Goal: Task Accomplishment & Management: Complete application form

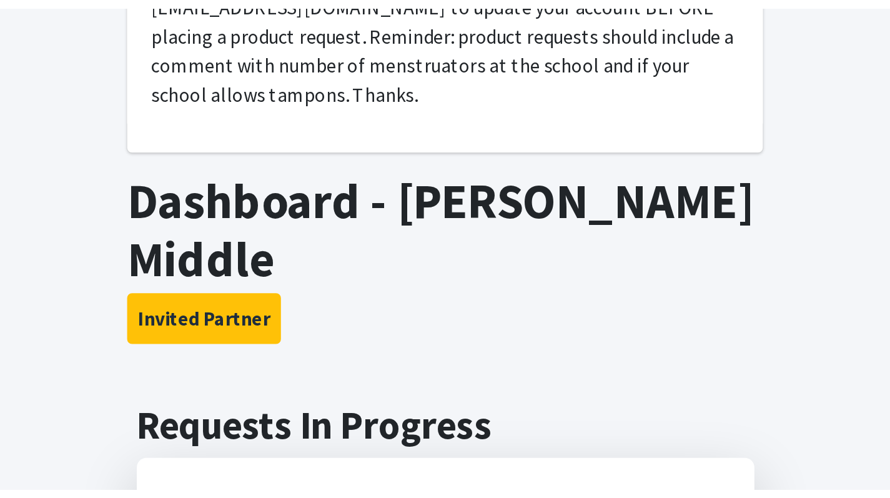
scroll to position [171, 0]
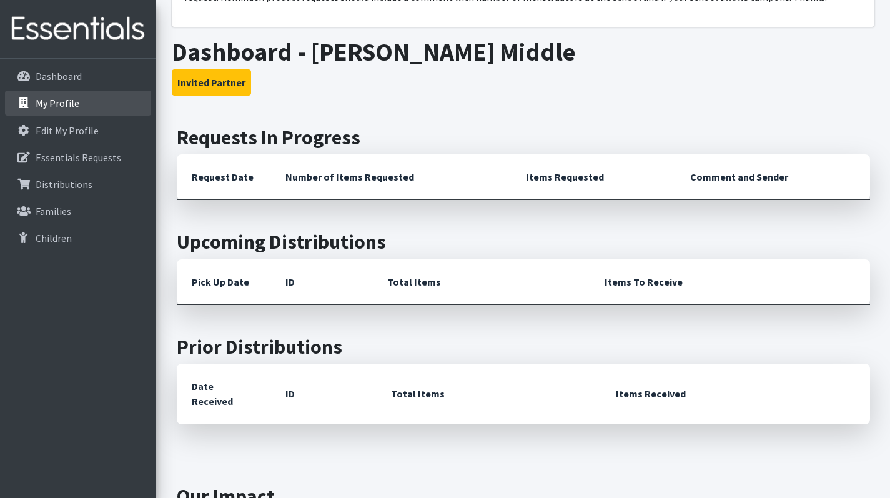
click at [96, 104] on link "My Profile" at bounding box center [78, 103] width 146 height 25
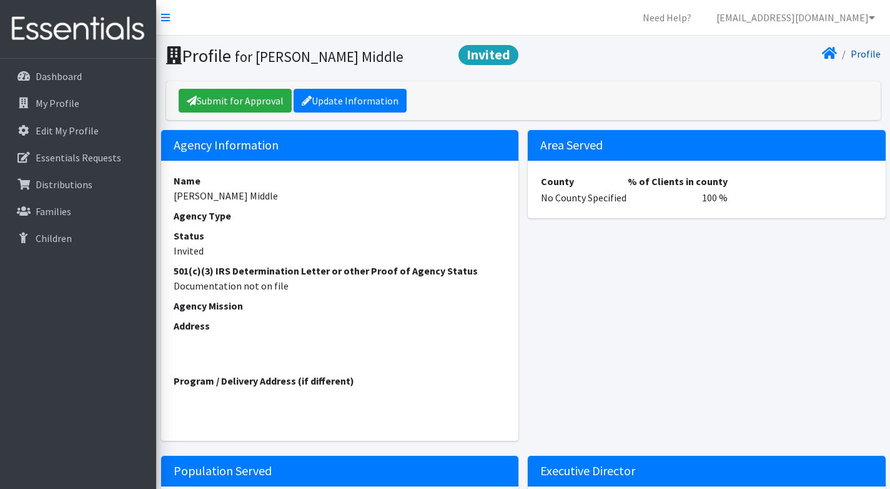
click at [877, 54] on link "Profile" at bounding box center [866, 53] width 30 height 12
click at [831, 48] on icon at bounding box center [829, 53] width 15 height 10
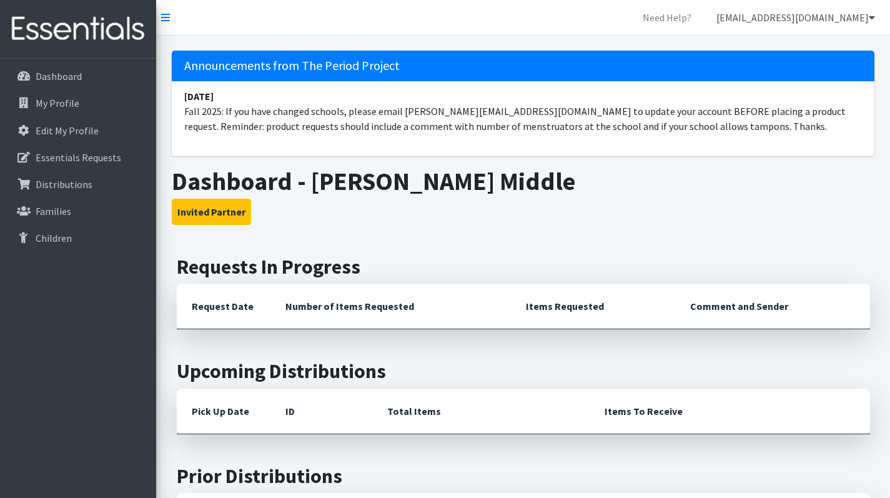
click at [869, 19] on icon at bounding box center [872, 17] width 6 height 10
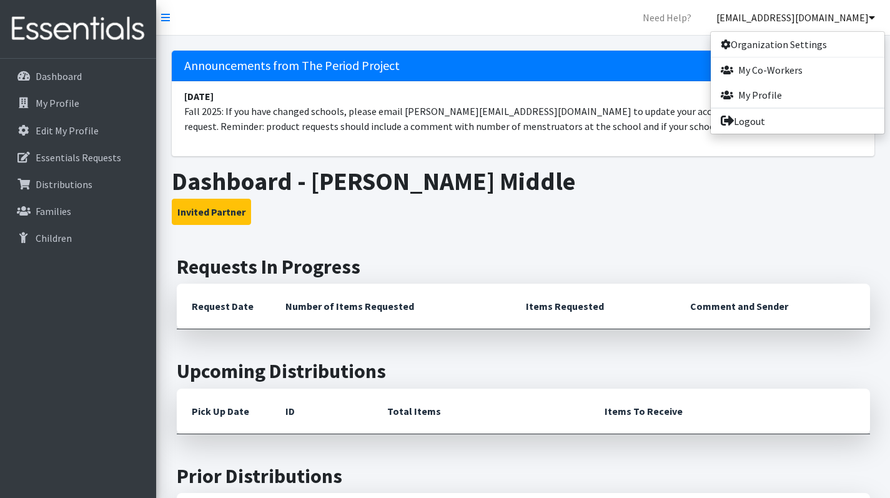
click at [829, 209] on h3 "Invited Partner" at bounding box center [523, 212] width 703 height 26
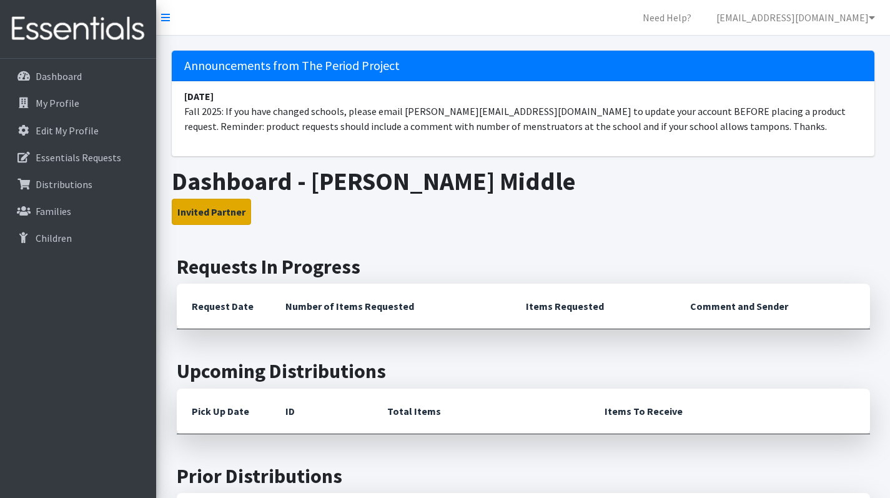
click at [214, 207] on button "Invited Partner" at bounding box center [211, 212] width 79 height 26
click at [212, 215] on button "Invited Partner" at bounding box center [211, 212] width 79 height 26
click at [217, 207] on button "Invited Partner" at bounding box center [211, 212] width 79 height 26
click at [207, 211] on button "Invited Partner" at bounding box center [211, 212] width 79 height 26
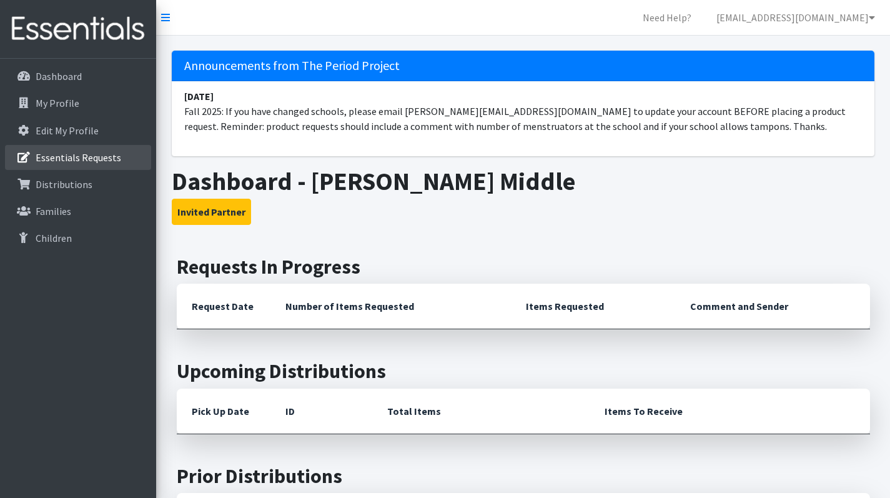
click at [109, 159] on p "Essentials Requests" at bounding box center [79, 157] width 86 height 12
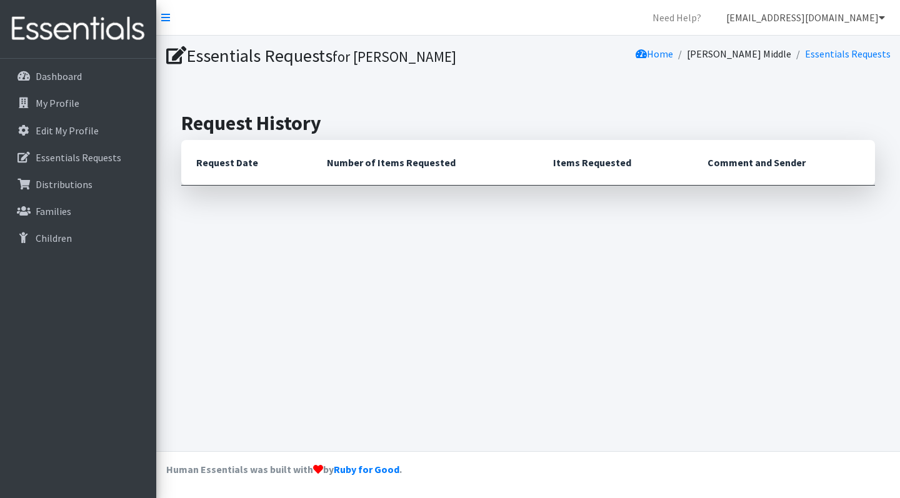
click at [883, 19] on icon at bounding box center [882, 17] width 6 height 10
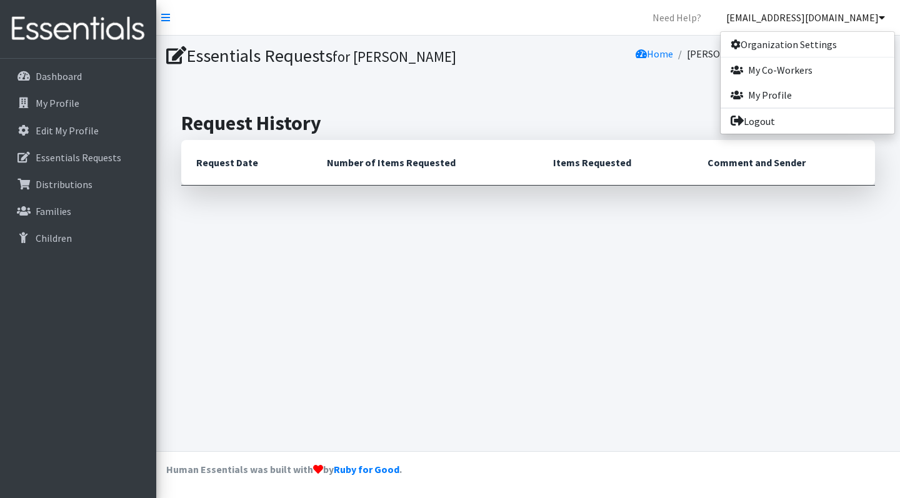
click at [631, 91] on div "Essentials Requests for Christy Thompson Home McCracken Middle Essentials Reque…" at bounding box center [528, 244] width 744 height 416
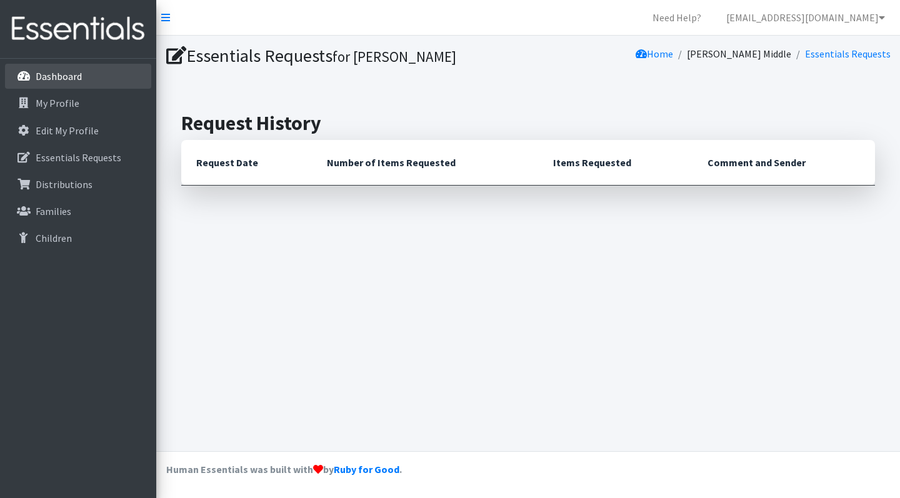
click at [51, 75] on p "Dashboard" at bounding box center [59, 76] width 46 height 12
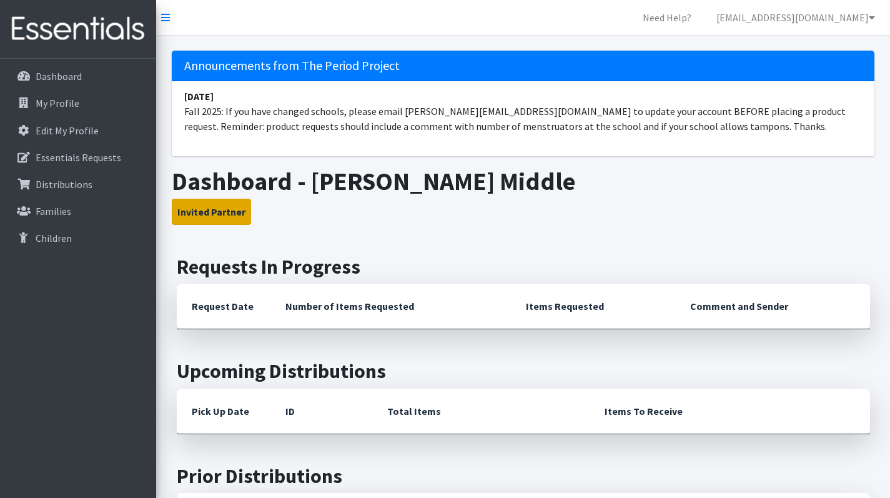
click at [219, 204] on button "Invited Partner" at bounding box center [211, 212] width 79 height 26
click at [216, 215] on button "Invited Partner" at bounding box center [211, 212] width 79 height 26
click at [872, 18] on icon at bounding box center [872, 17] width 6 height 10
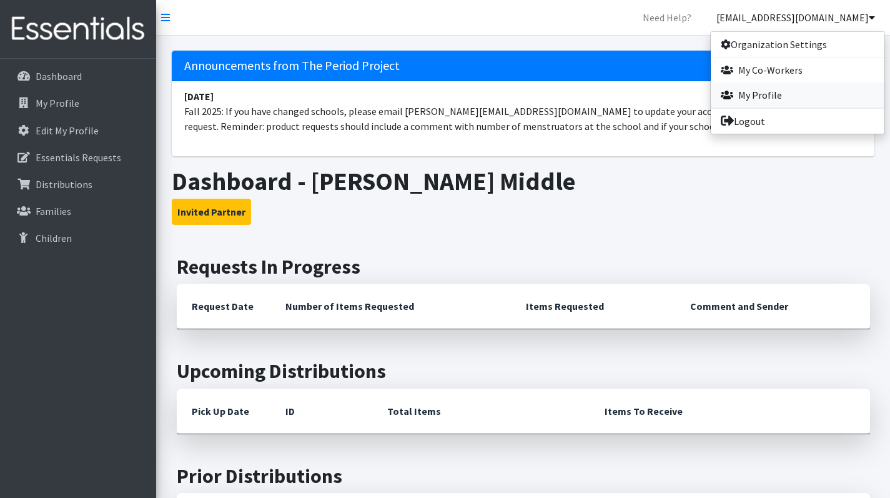
click at [774, 96] on link "My Profile" at bounding box center [798, 94] width 174 height 25
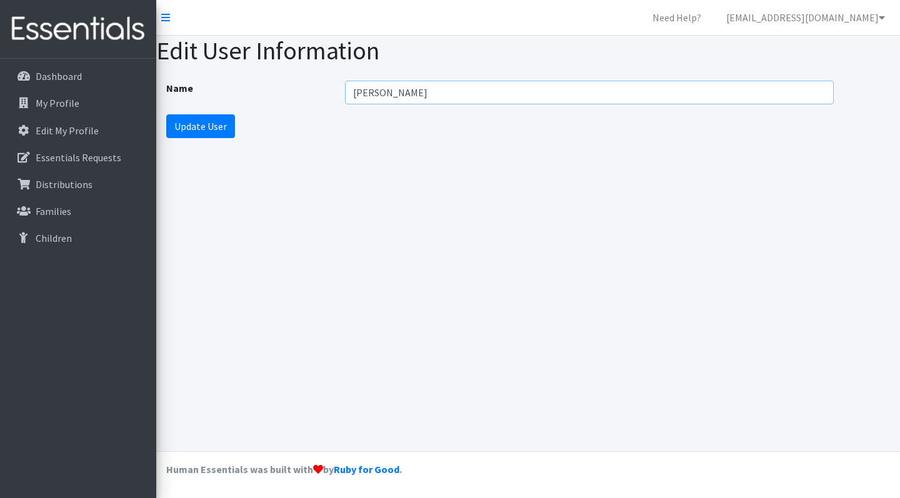
click at [821, 94] on input "Christy Thompson" at bounding box center [589, 93] width 489 height 24
click at [699, 176] on div "Edit User Information Name Christy Thompson Update User" at bounding box center [528, 244] width 744 height 416
click at [880, 19] on icon at bounding box center [882, 17] width 6 height 10
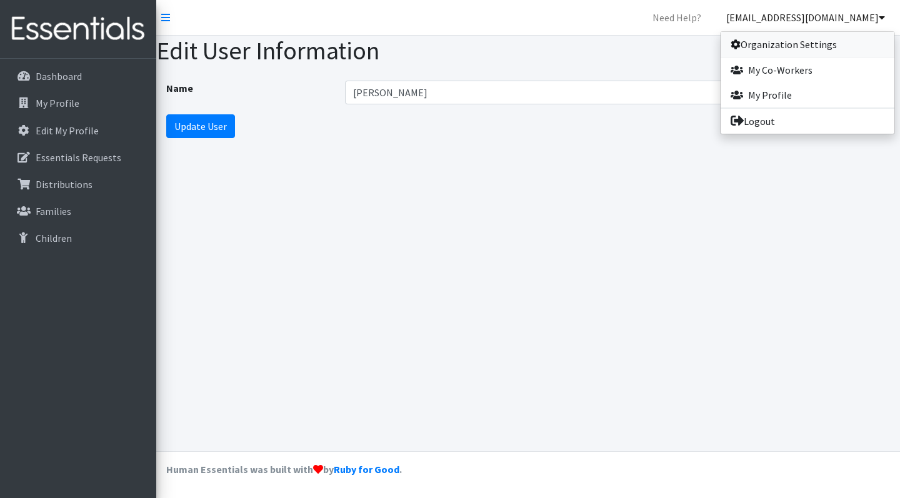
click at [750, 40] on link "Organization Settings" at bounding box center [807, 44] width 174 height 25
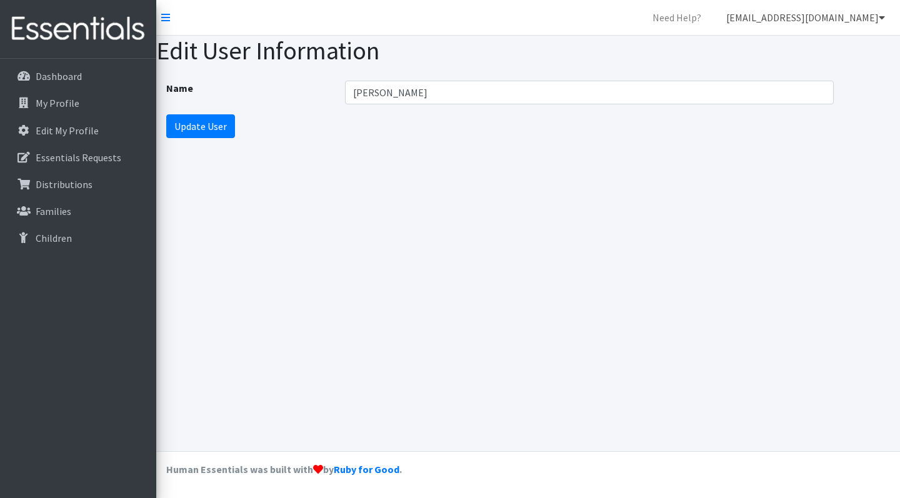
click at [880, 19] on icon at bounding box center [882, 17] width 6 height 10
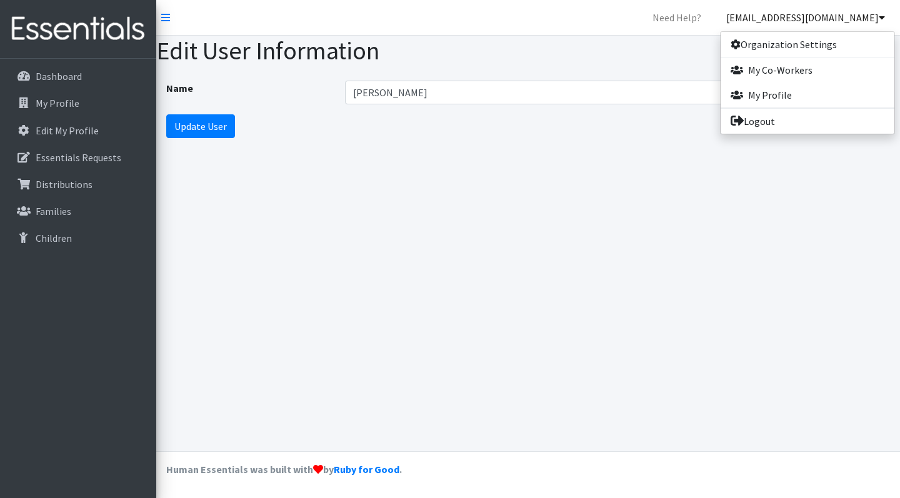
click at [668, 34] on nav "Need Help? clthompson@spart7.org Organization Settings My Co-Workers My Profile…" at bounding box center [528, 18] width 744 height 36
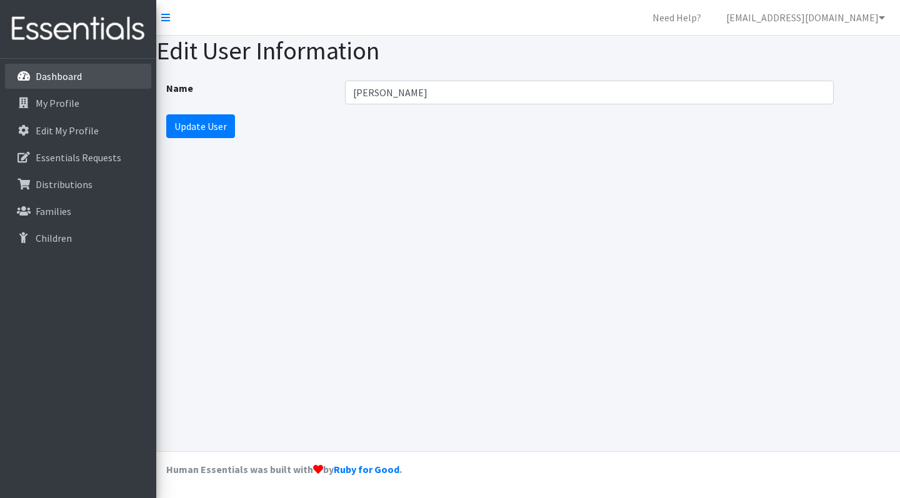
click at [56, 78] on p "Dashboard" at bounding box center [59, 76] width 46 height 12
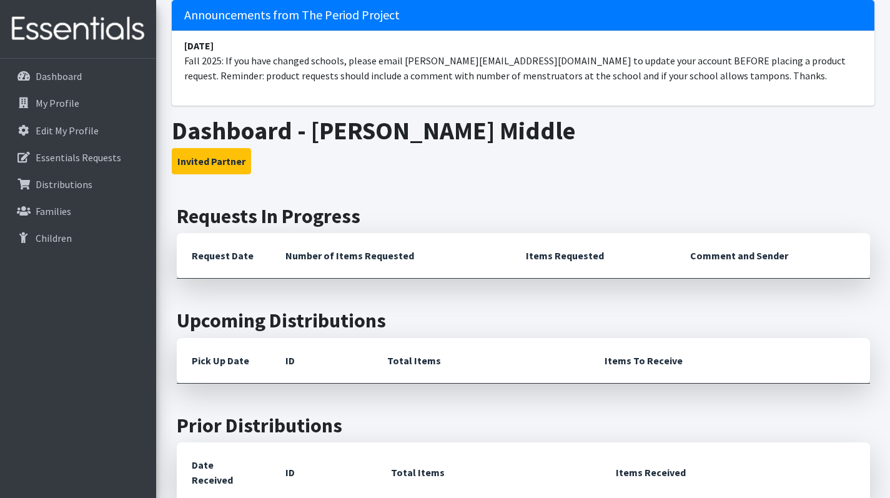
scroll to position [52, 0]
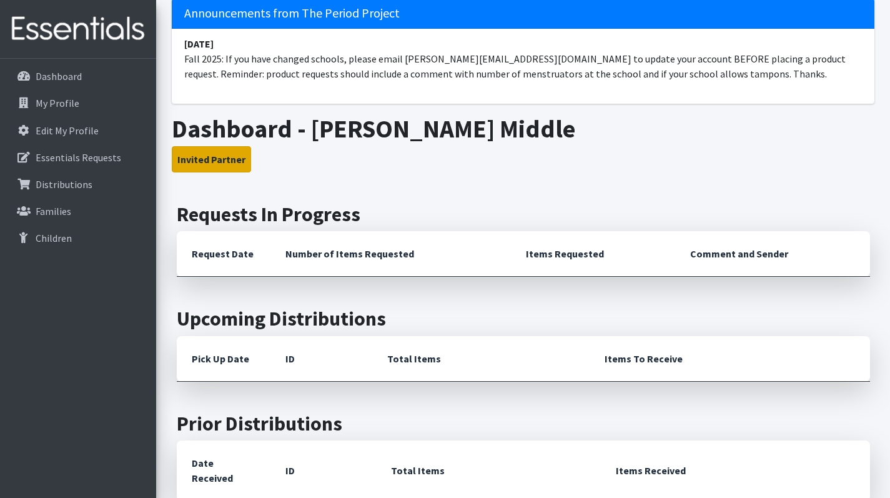
click at [225, 167] on button "Invited Partner" at bounding box center [211, 159] width 79 height 26
click at [221, 159] on button "Invited Partner" at bounding box center [211, 159] width 79 height 26
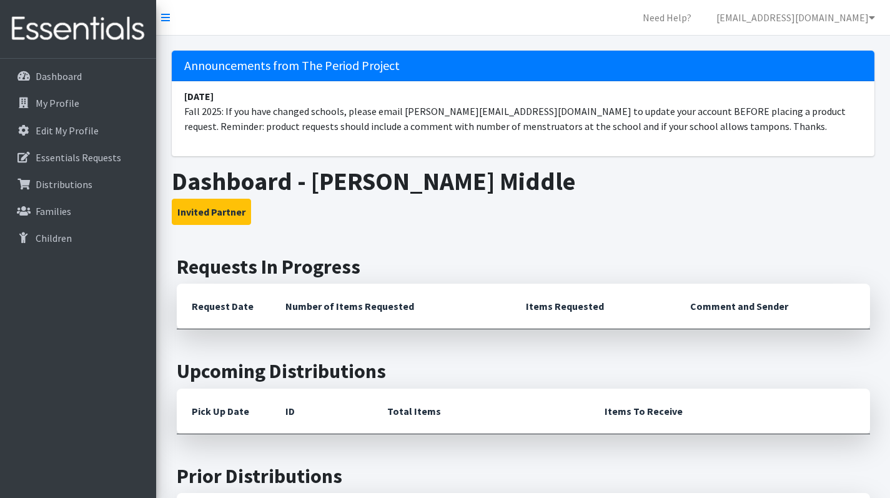
scroll to position [0, 0]
click at [872, 18] on icon at bounding box center [872, 17] width 6 height 10
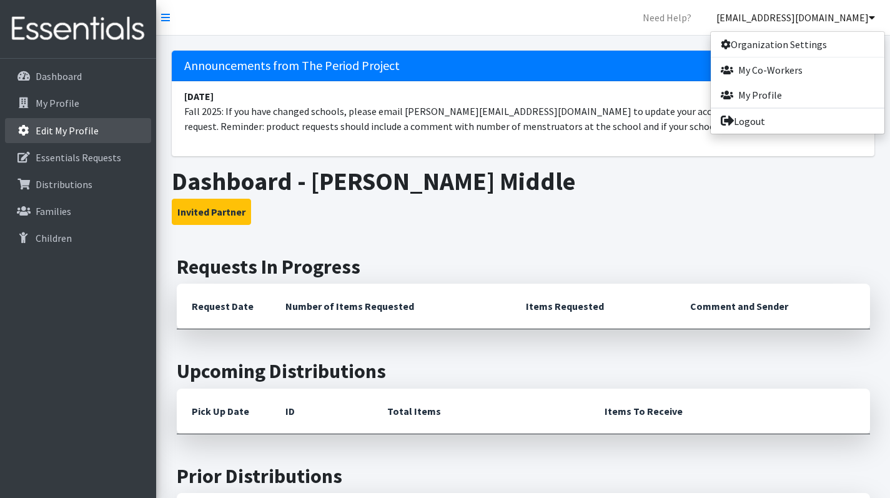
click at [56, 137] on link "Edit My Profile" at bounding box center [78, 130] width 146 height 25
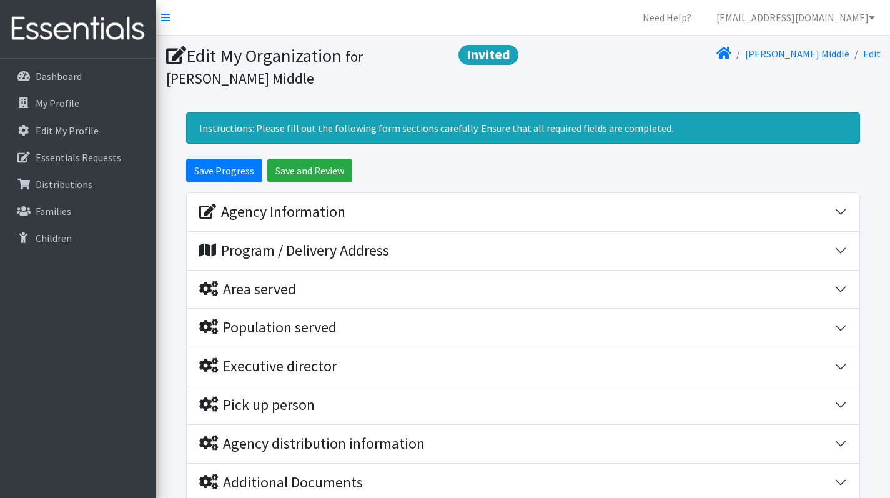
scroll to position [22, 0]
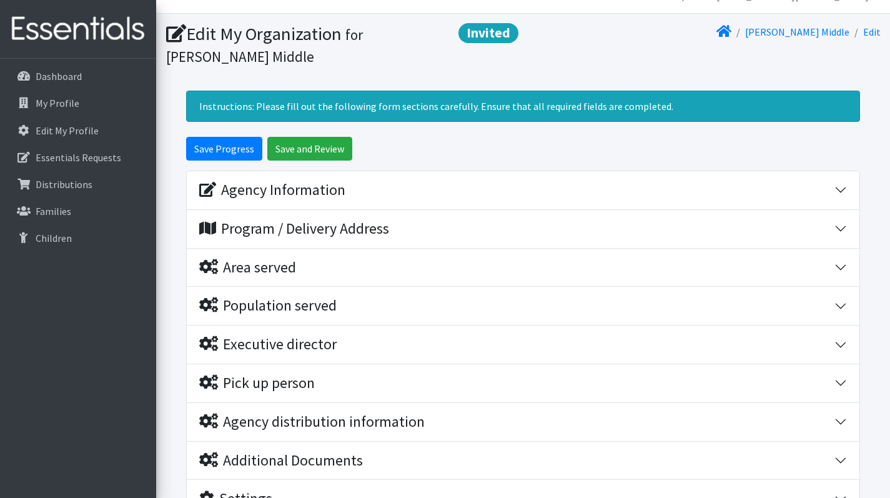
click at [837, 186] on button "Agency Information" at bounding box center [523, 190] width 673 height 38
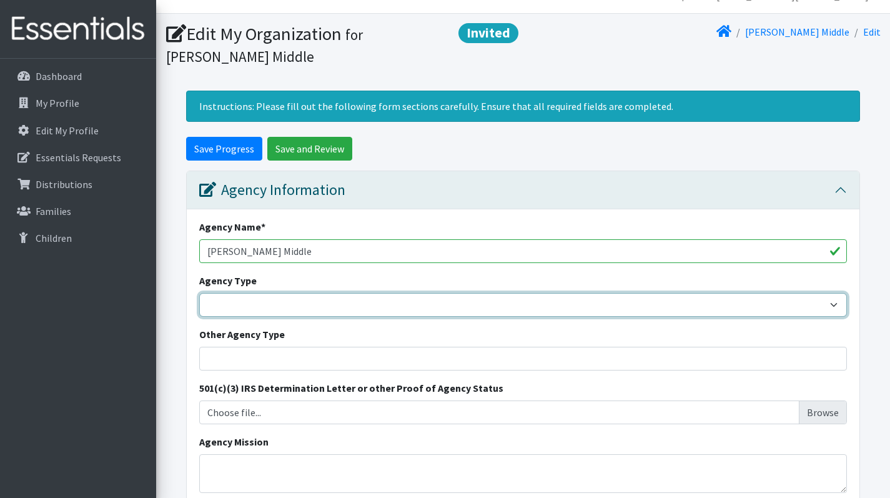
select select "ms"
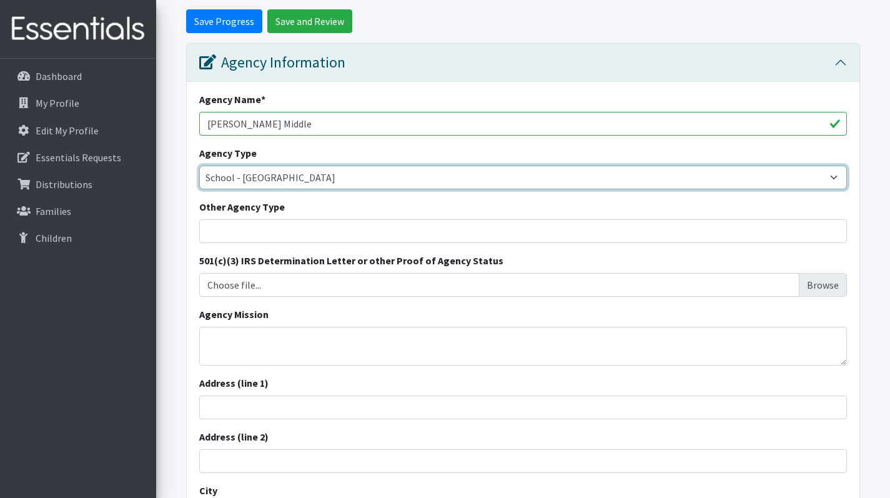
scroll to position [157, 0]
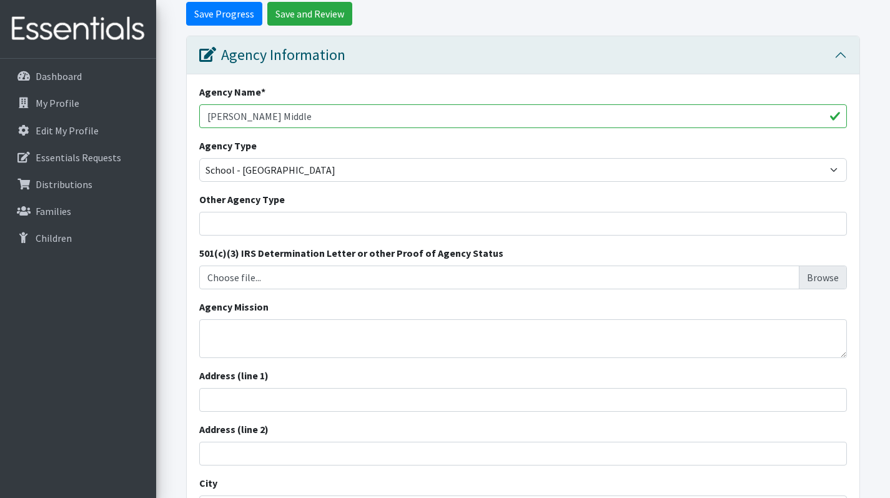
click at [627, 274] on input "Choose file..." at bounding box center [523, 278] width 639 height 24
click at [679, 277] on input "Choose file..." at bounding box center [523, 278] width 639 height 24
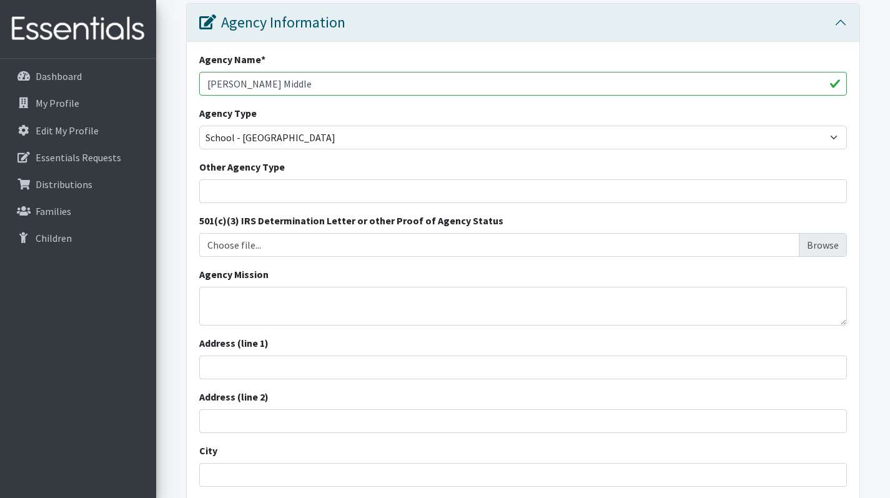
scroll to position [372, 0]
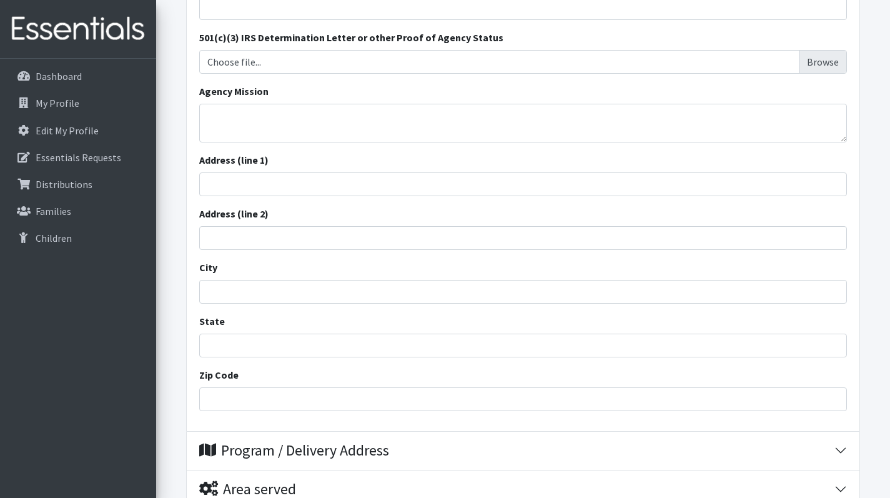
click at [357, 62] on input "Choose file..." at bounding box center [523, 62] width 639 height 24
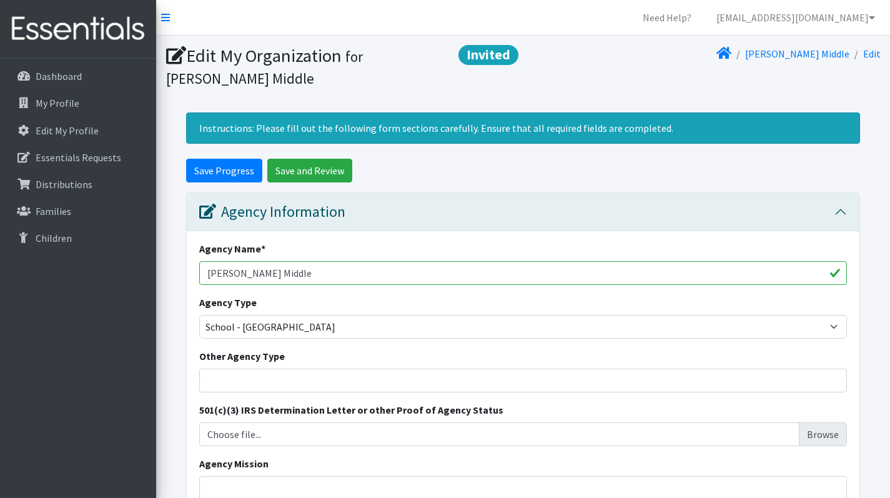
scroll to position [23, 0]
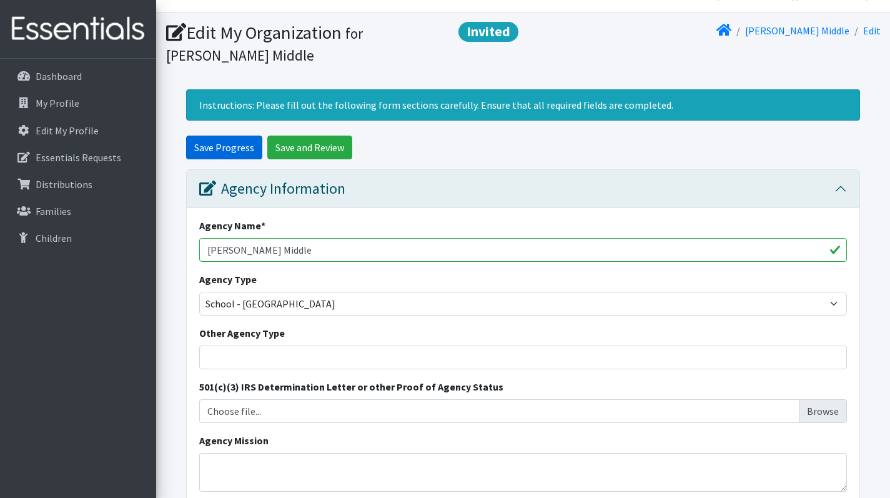
click at [236, 143] on input "Save Progress" at bounding box center [224, 148] width 76 height 24
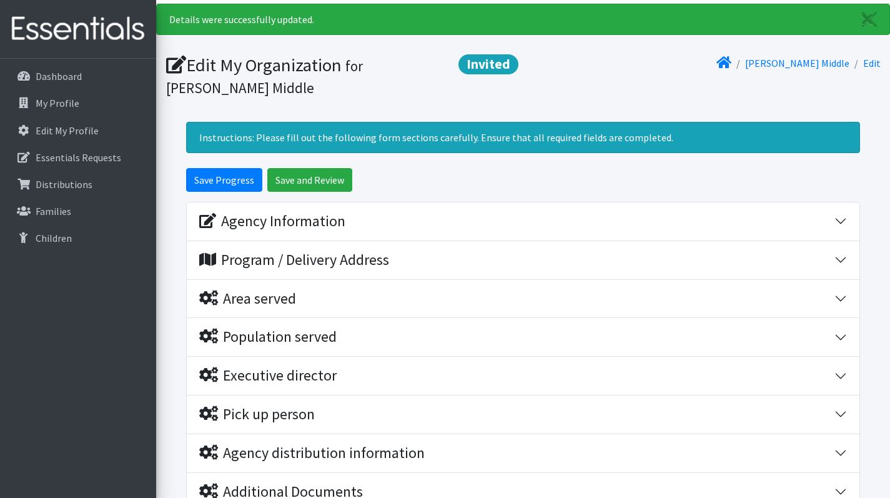
scroll to position [34, 0]
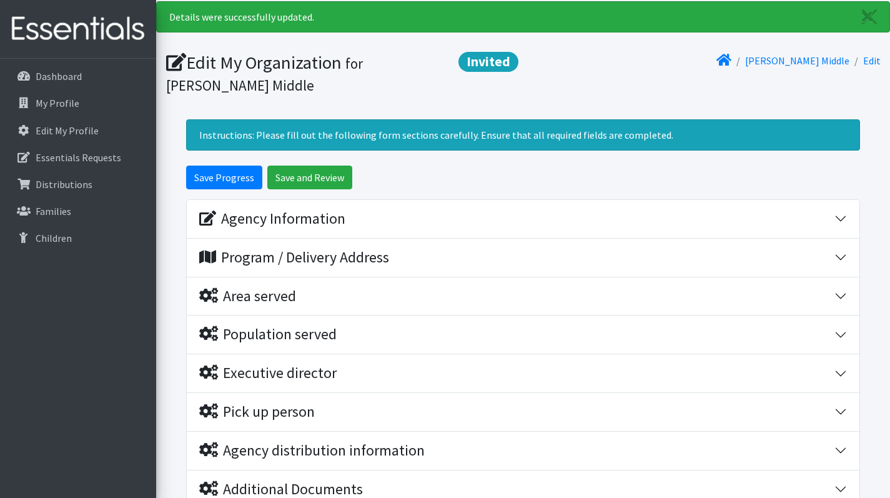
click at [824, 216] on div "Agency Information" at bounding box center [516, 219] width 635 height 18
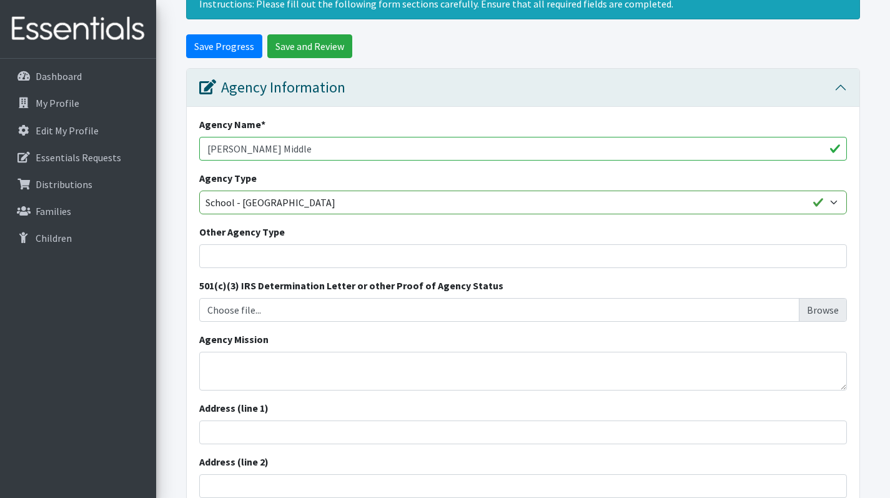
scroll to position [212, 0]
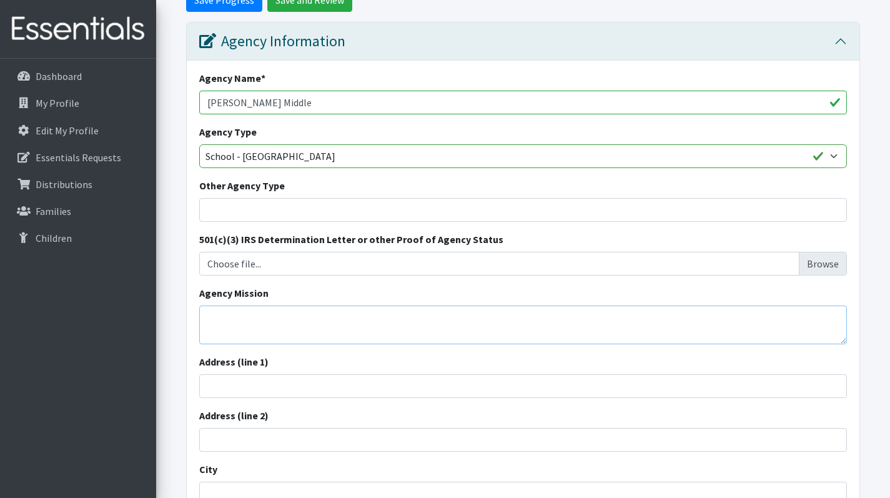
click at [337, 324] on textarea "Agency Mission" at bounding box center [523, 325] width 648 height 39
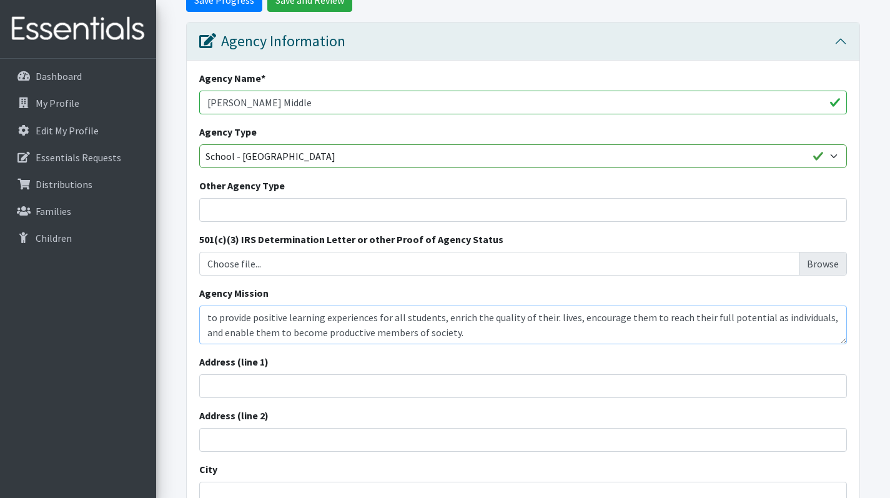
type textarea "to provide positive learning experiences for all students, enrich the quality o…"
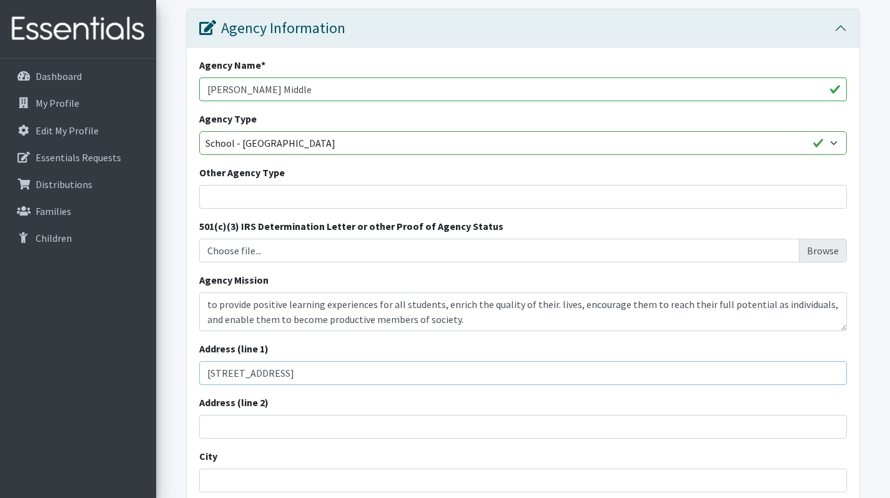
scroll to position [322, 0]
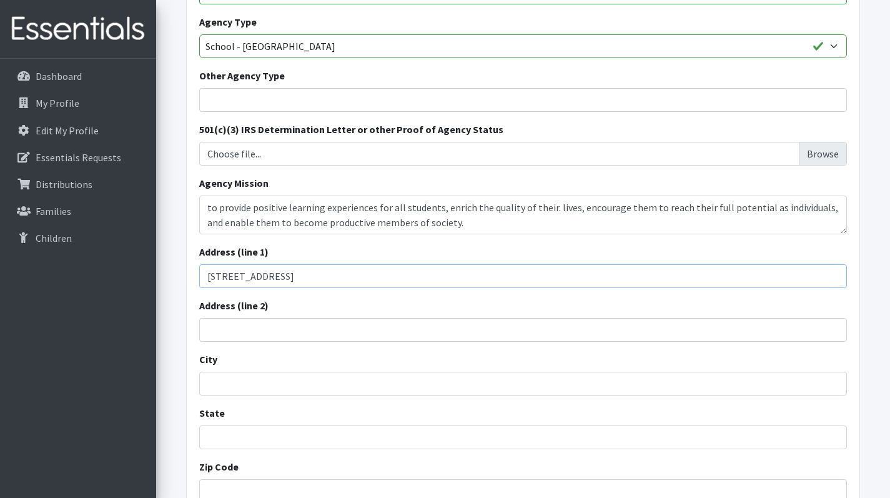
type input "[STREET_ADDRESS]"
type input "spartanburg"
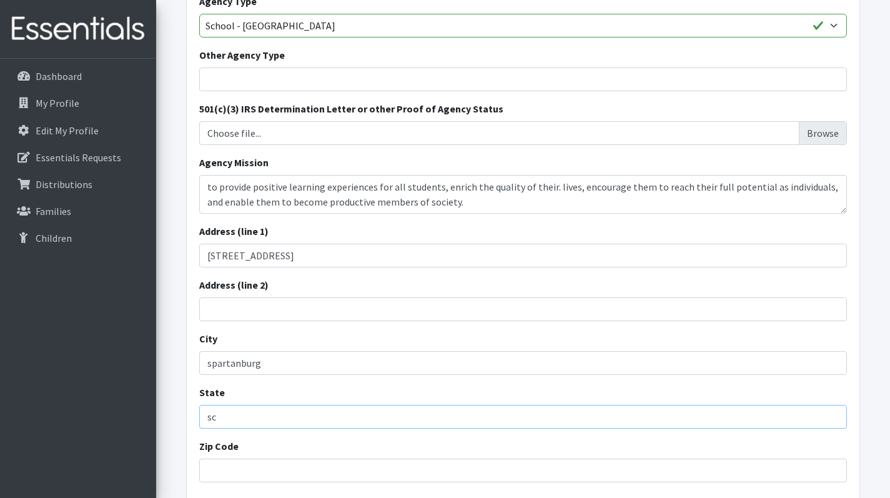
scroll to position [392, 0]
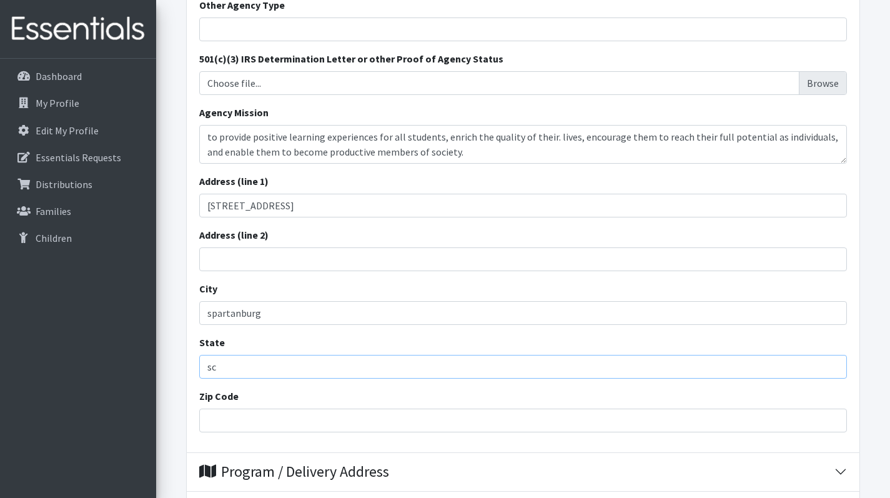
type input "sc"
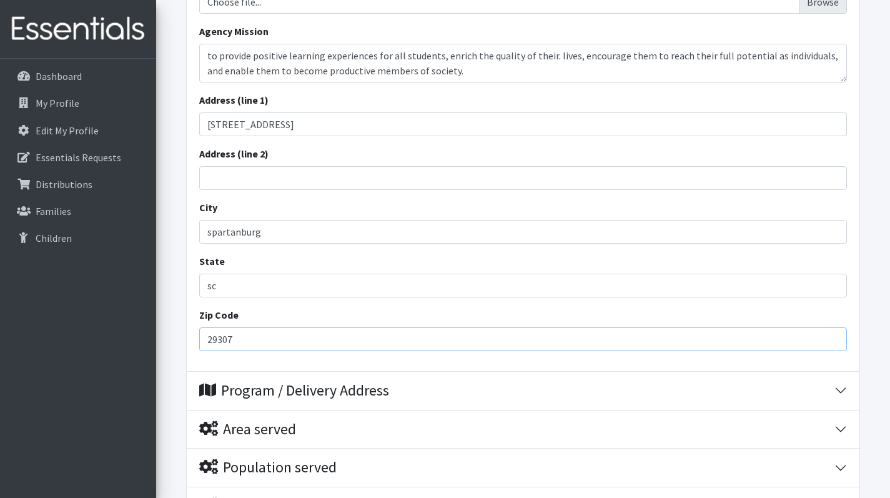
scroll to position [40, 0]
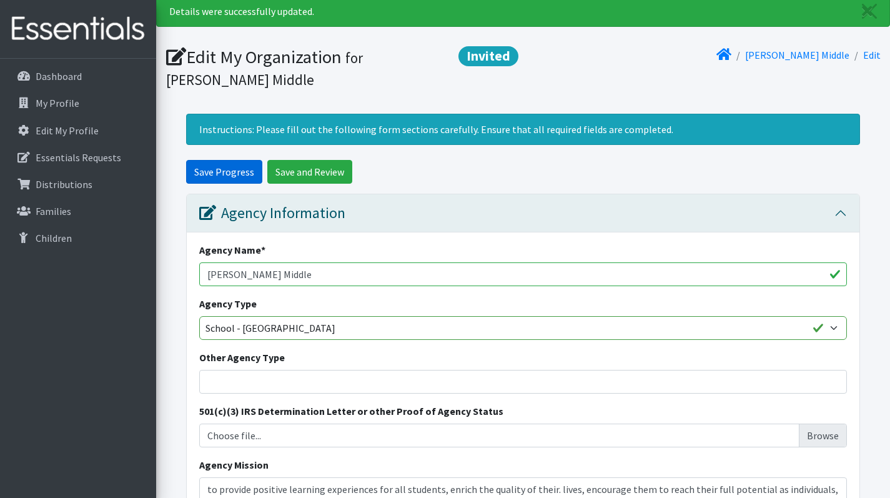
type input "29307"
click at [222, 175] on input "Save Progress" at bounding box center [224, 172] width 76 height 24
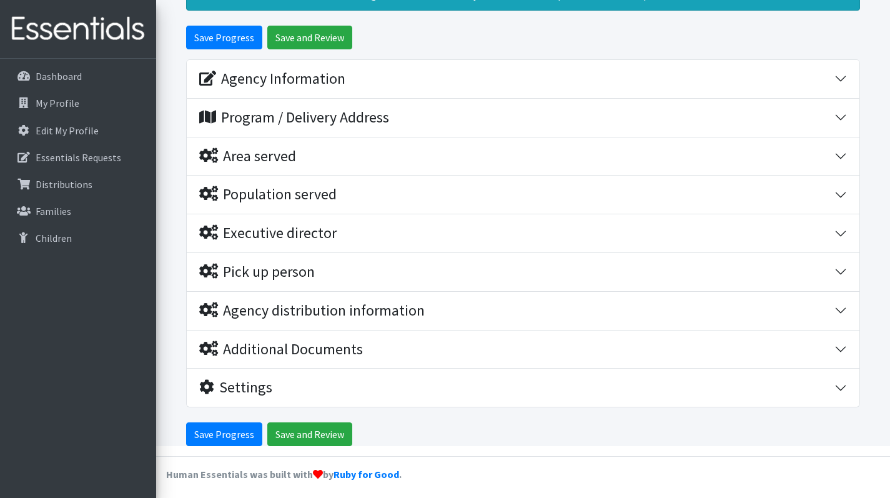
scroll to position [160, 0]
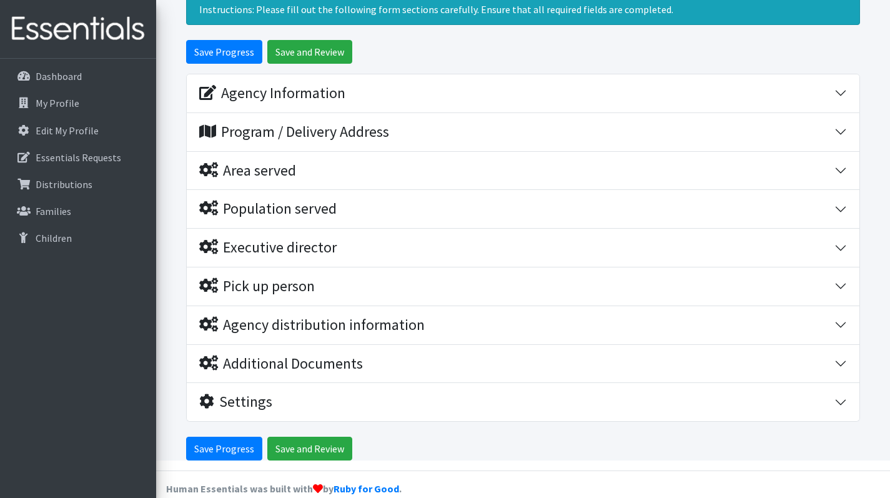
click at [838, 127] on button "Program / Delivery Address" at bounding box center [523, 132] width 673 height 38
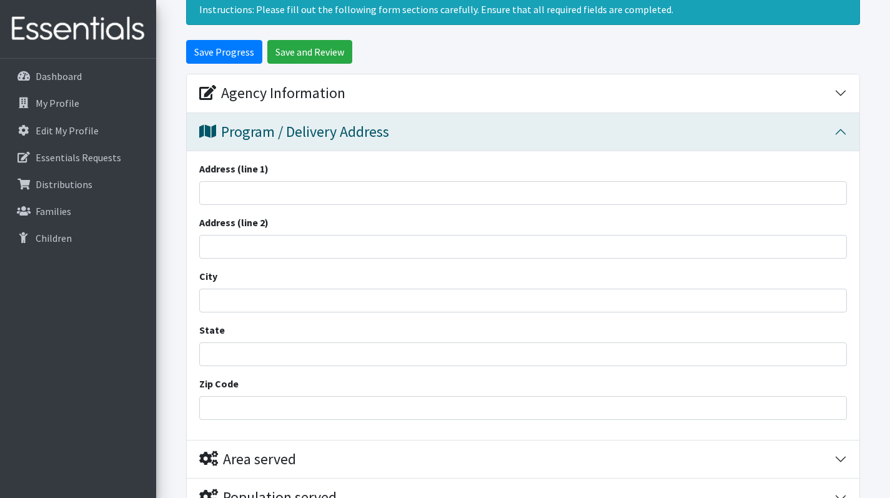
scroll to position [177, 0]
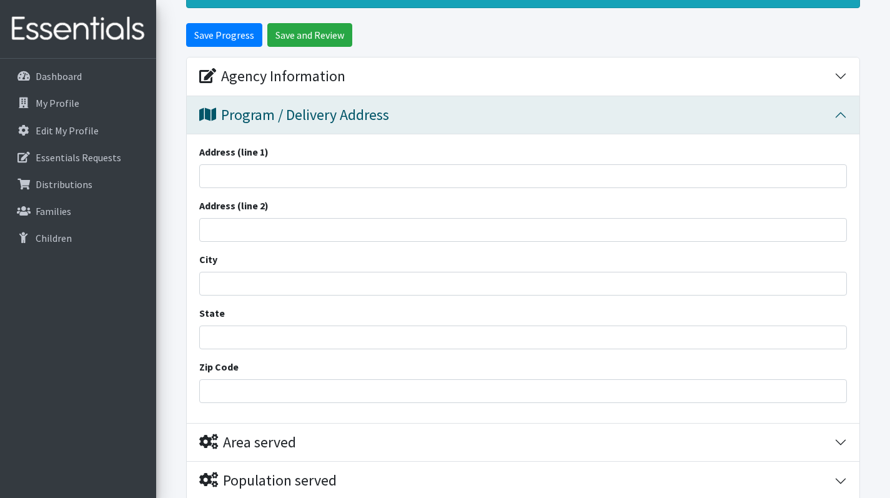
click at [516, 70] on div "Agency Information" at bounding box center [516, 76] width 635 height 18
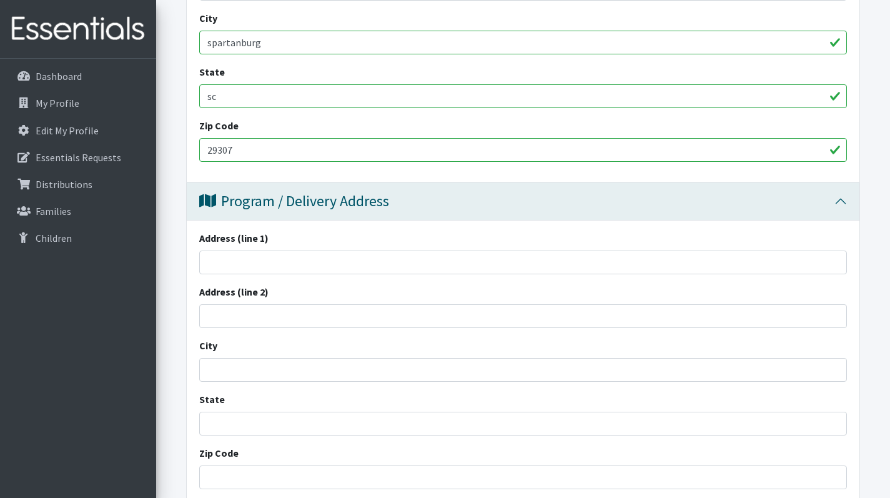
scroll to position [763, 0]
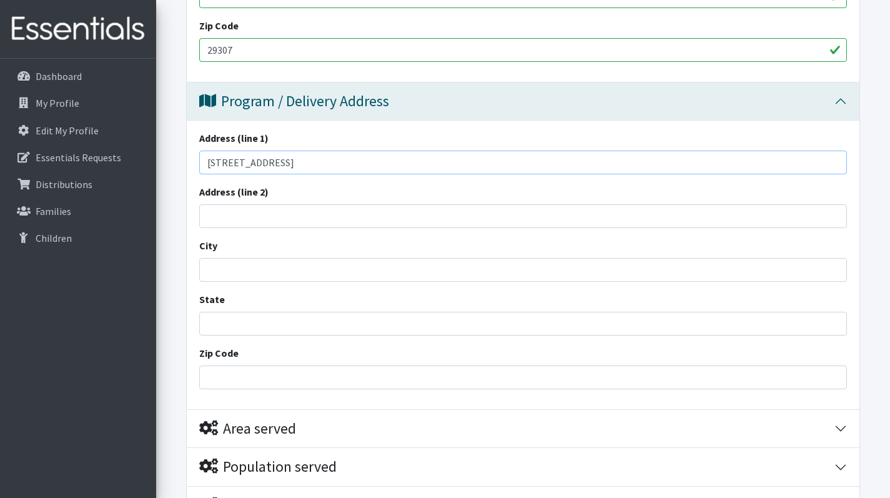
type input "50 emory road"
drag, startPoint x: 226, startPoint y: 264, endPoint x: 174, endPoint y: 261, distance: 52.0
click at [174, 261] on form "Save Progress Save and Review Agency Information Agency Name * McCracken Middle…" at bounding box center [523, 78] width 734 height 1282
drag, startPoint x: 275, startPoint y: 271, endPoint x: 170, endPoint y: 265, distance: 105.1
click at [151, 272] on div "Need Help? clthompson@spart7.org Organization Settings My Co-Workers My Profile…" at bounding box center [445, 6] width 890 height 1538
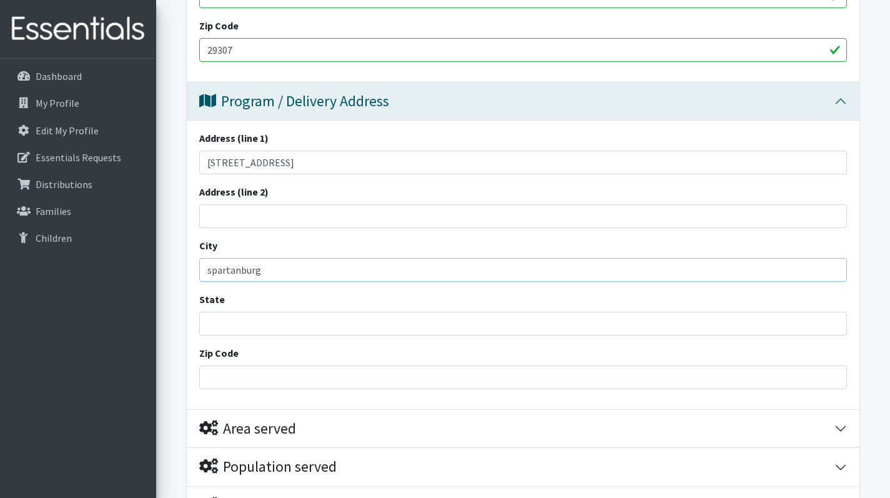
type input "spartanburg"
type input "sc"
click at [244, 379] on input "Zip Code" at bounding box center [523, 378] width 648 height 24
type input "2030"
drag, startPoint x: 790, startPoint y: 379, endPoint x: 846, endPoint y: 382, distance: 56.4
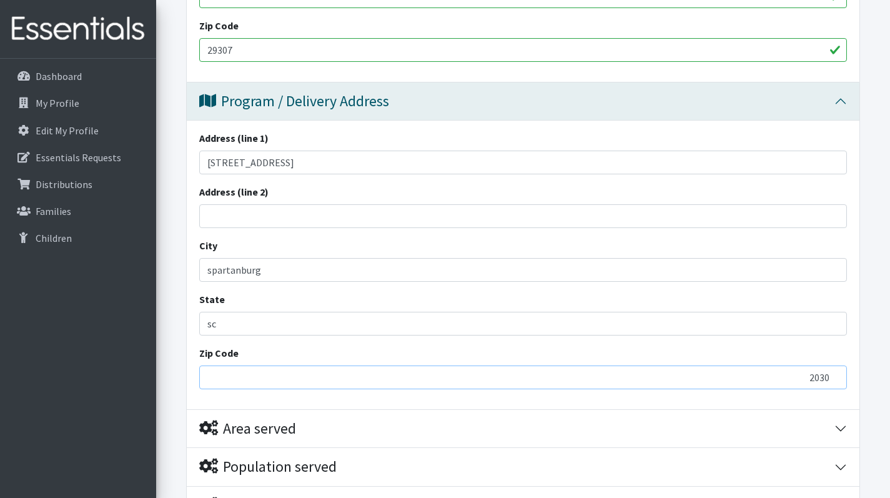
click at [846, 382] on input "2030" at bounding box center [523, 378] width 648 height 24
click at [246, 374] on input "Zip Code" at bounding box center [523, 378] width 648 height 24
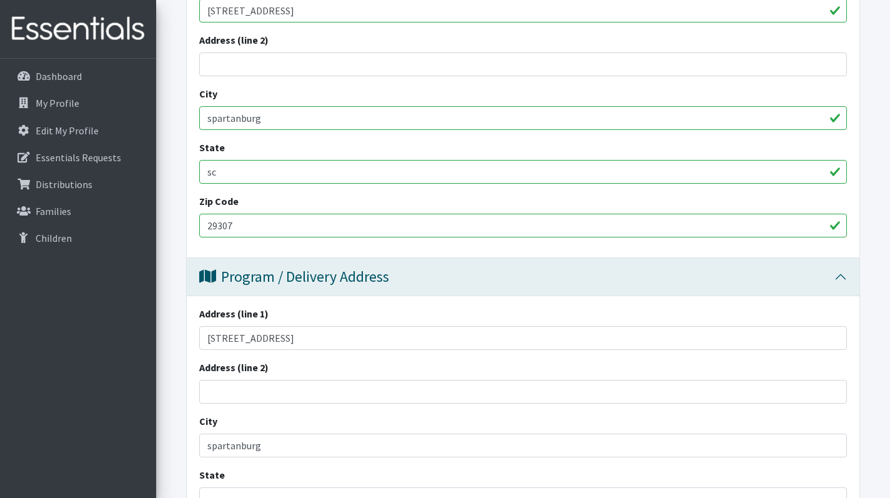
scroll to position [148, 0]
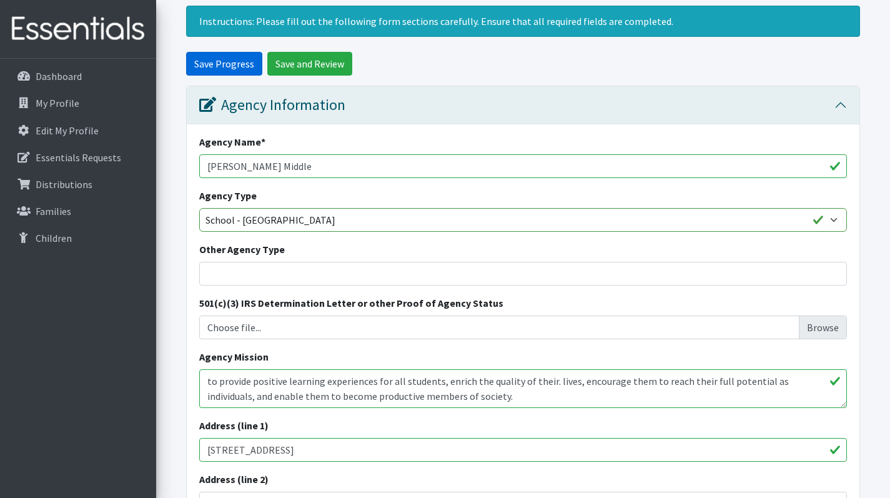
type input "29307"
click at [231, 62] on input "Save Progress" at bounding box center [224, 64] width 76 height 24
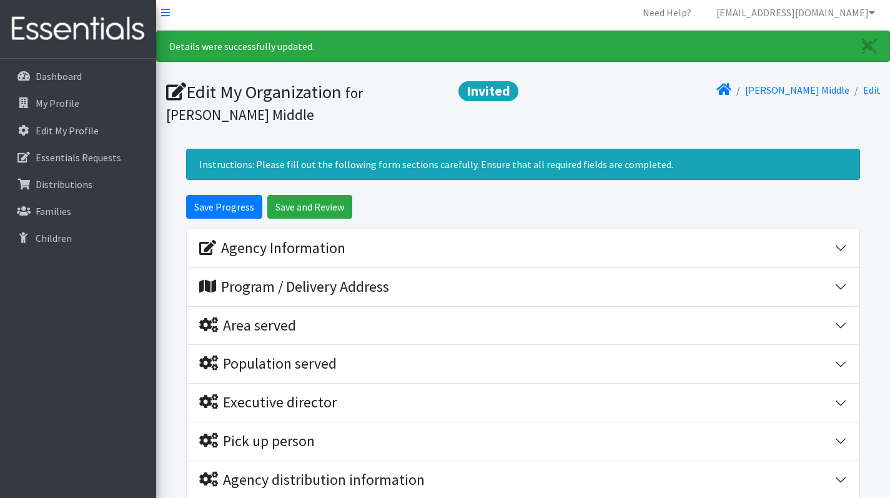
scroll to position [48, 0]
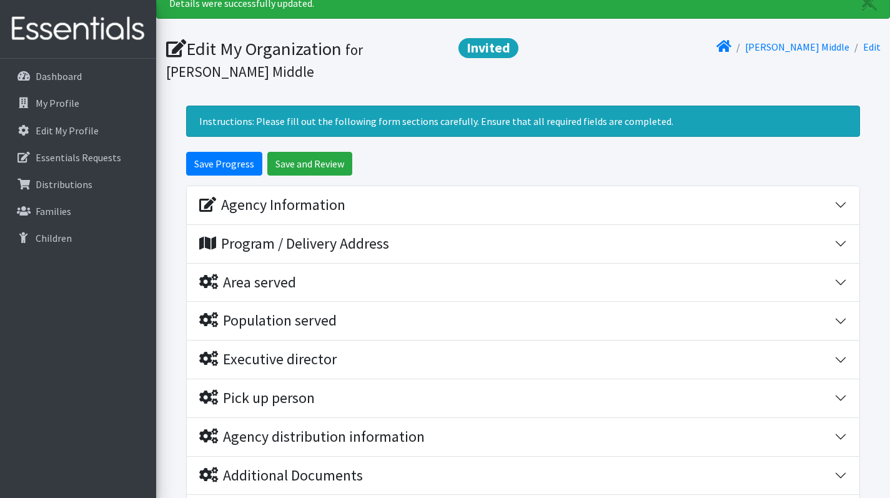
click at [841, 246] on button "Program / Delivery Address" at bounding box center [523, 244] width 673 height 38
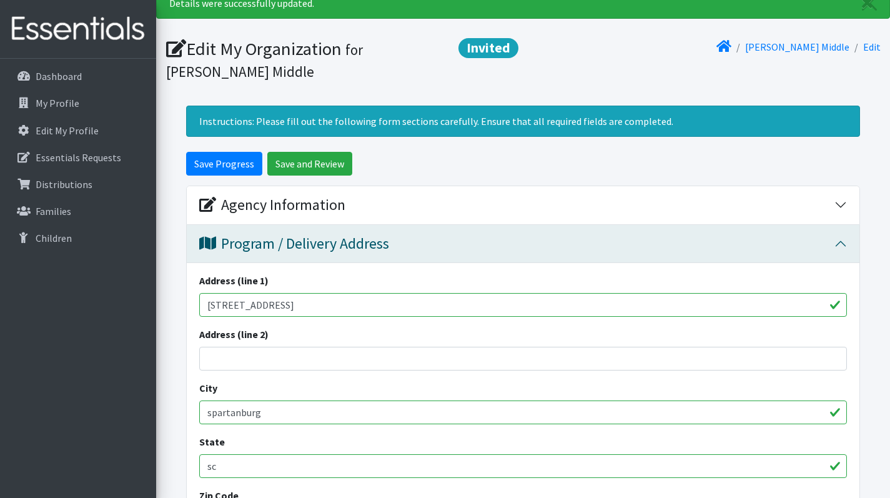
scroll to position [296, 0]
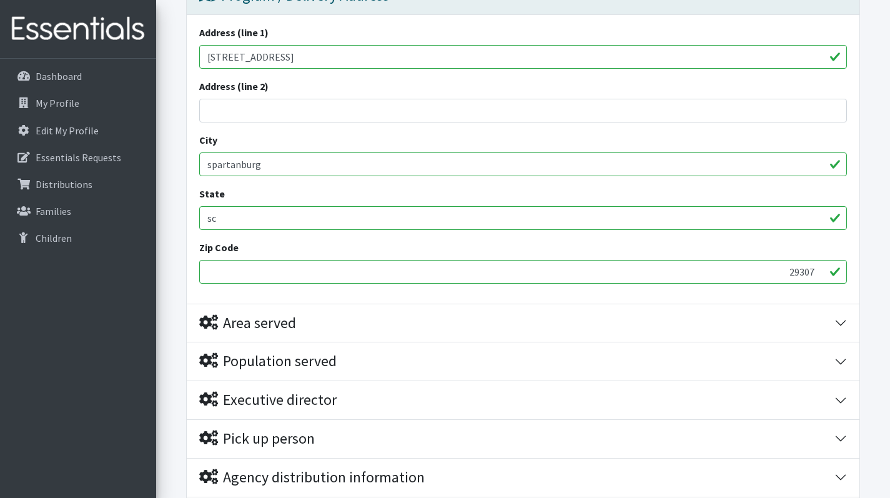
click at [774, 277] on input "29307" at bounding box center [523, 272] width 648 height 24
click at [464, 270] on input "29307" at bounding box center [523, 272] width 648 height 24
click at [275, 269] on input "29307" at bounding box center [523, 272] width 648 height 24
drag, startPoint x: 800, startPoint y: 272, endPoint x: 740, endPoint y: 264, distance: 60.5
click at [719, 271] on input "29307" at bounding box center [523, 272] width 648 height 24
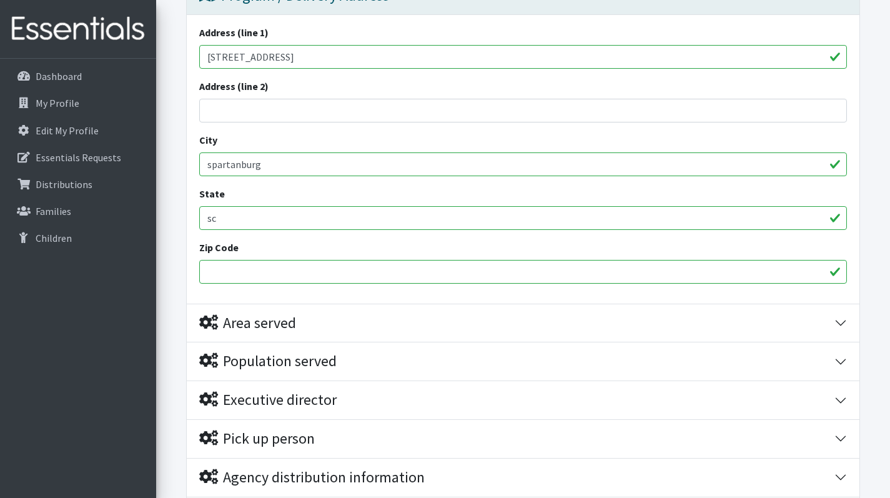
click at [208, 270] on input "Zip Code" at bounding box center [523, 272] width 648 height 24
click at [254, 274] on input "Zip Code" at bounding box center [523, 272] width 648 height 24
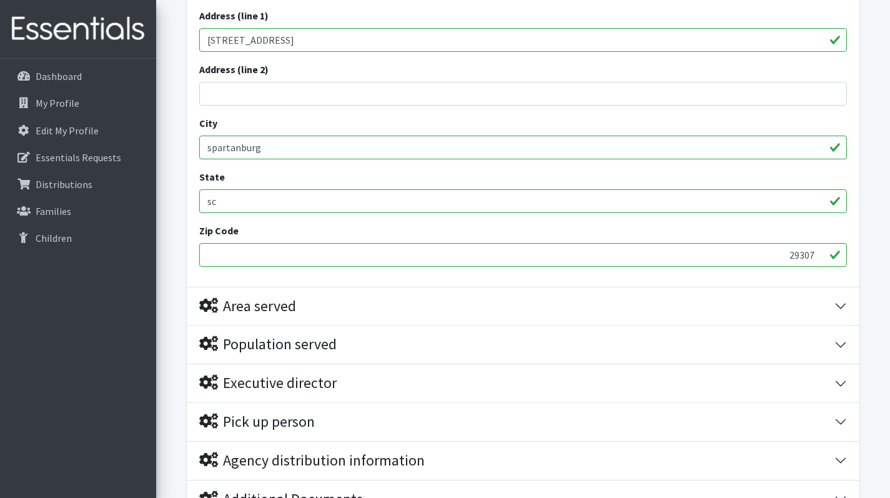
type input "29307"
drag, startPoint x: 416, startPoint y: 301, endPoint x: 469, endPoint y: 303, distance: 53.8
click at [416, 301] on div "Area served" at bounding box center [516, 306] width 635 height 18
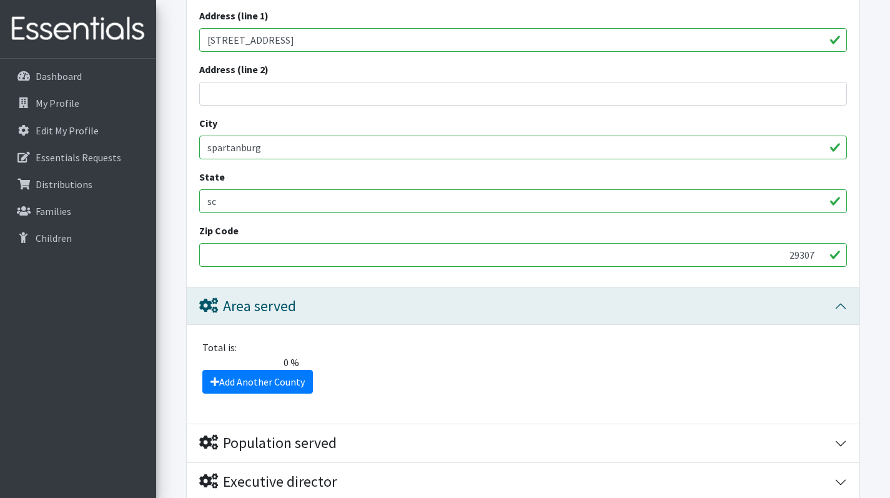
scroll to position [394, 0]
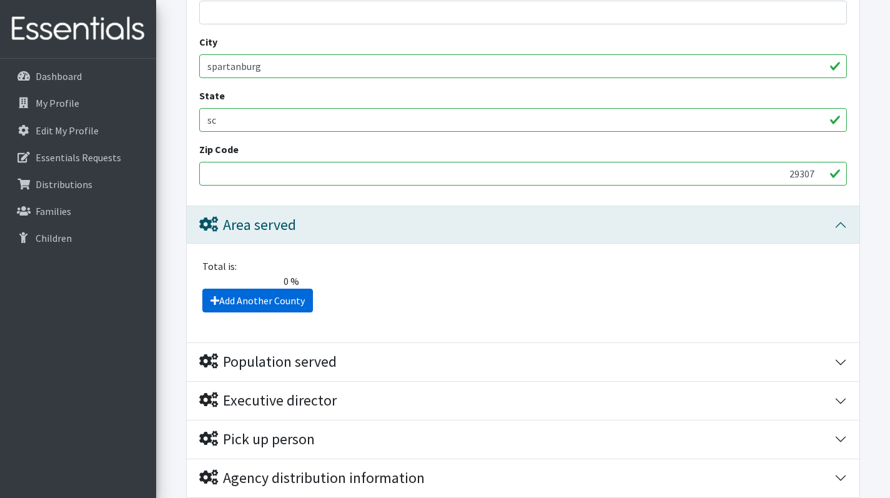
click at [261, 300] on link "Add Another County" at bounding box center [257, 301] width 111 height 24
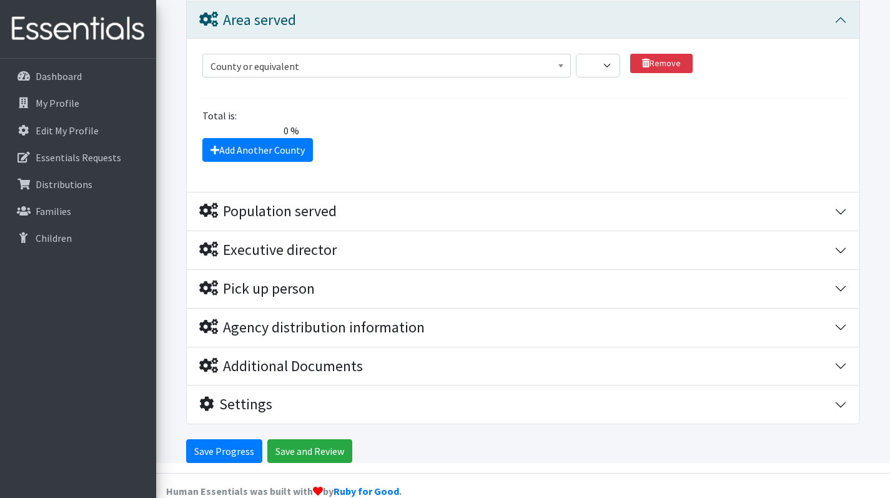
scroll to position [529, 0]
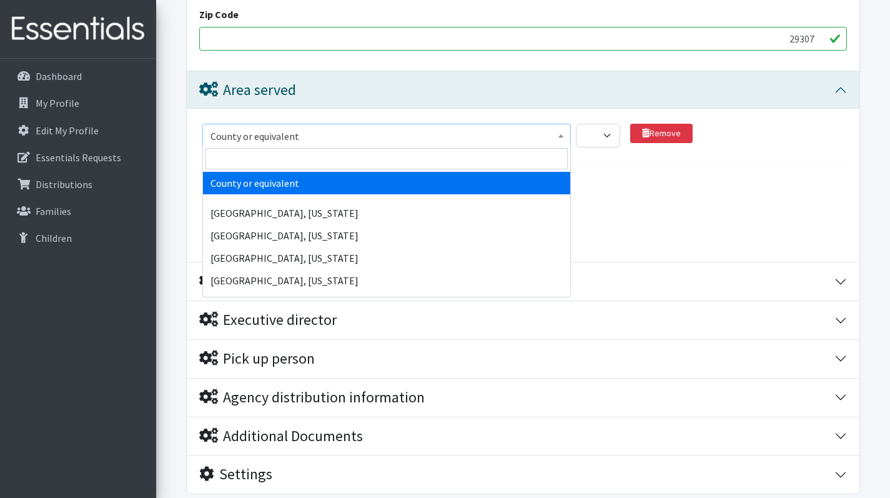
click at [512, 129] on span "County or equivalent" at bounding box center [387, 135] width 352 height 17
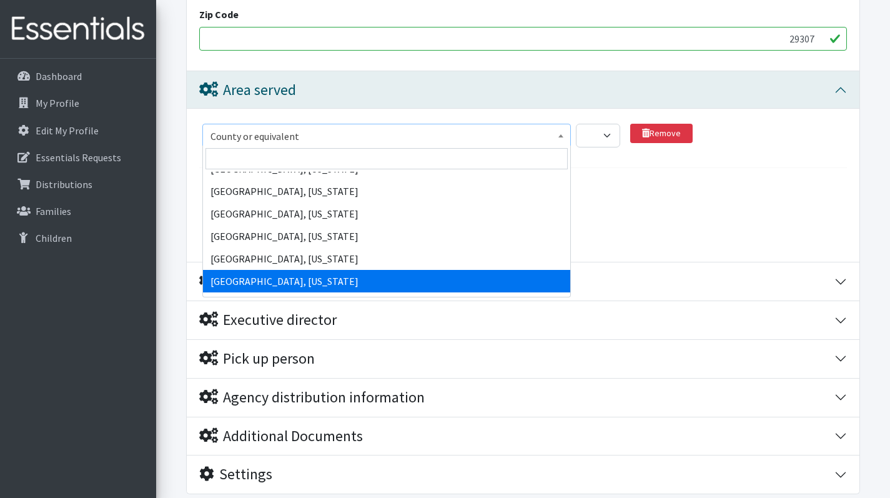
scroll to position [61894, 0]
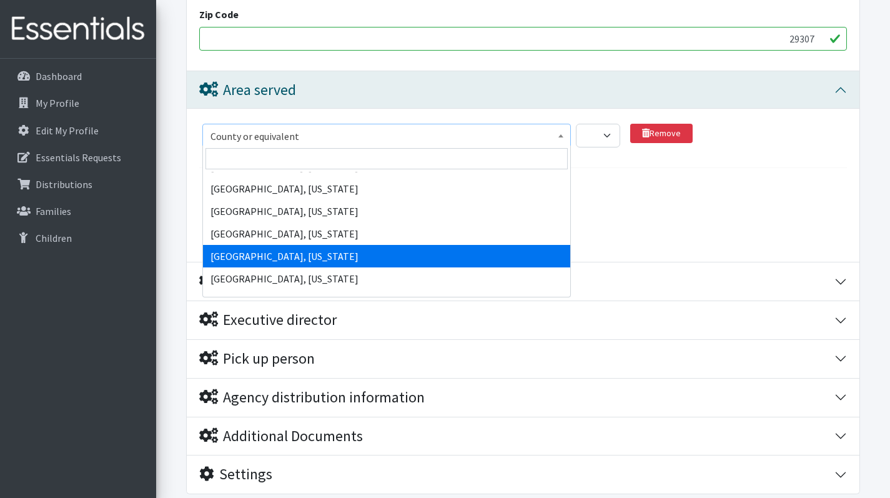
select select "2720"
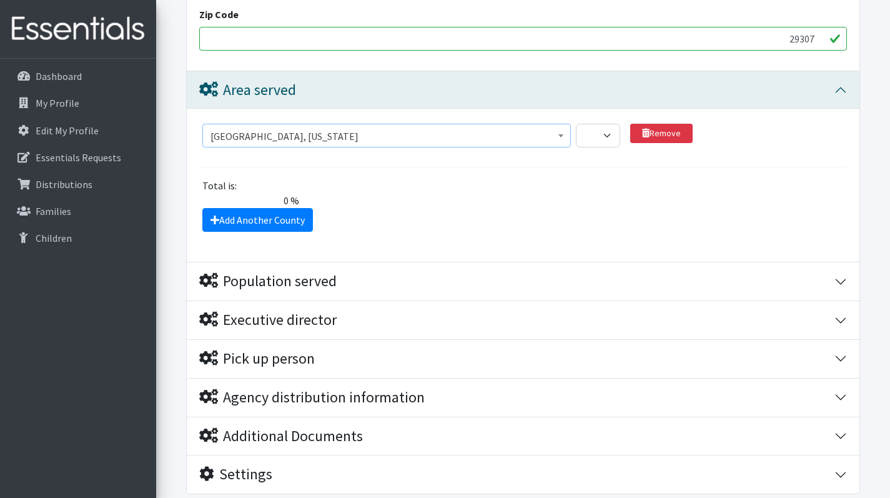
scroll to position [0, 0]
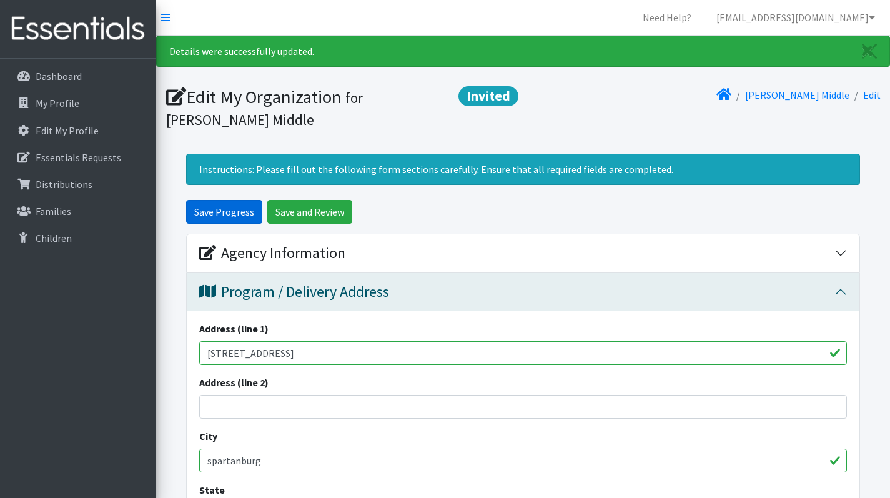
click at [217, 211] on input "Save Progress" at bounding box center [224, 212] width 76 height 24
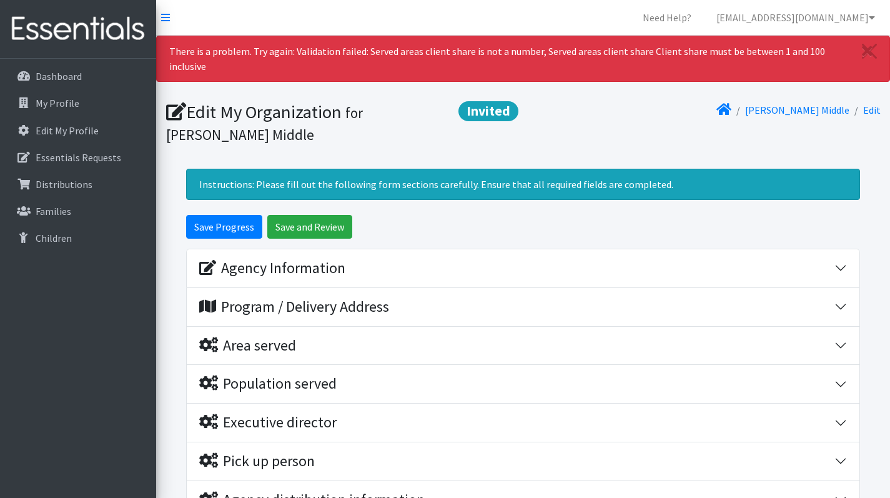
scroll to position [189, 0]
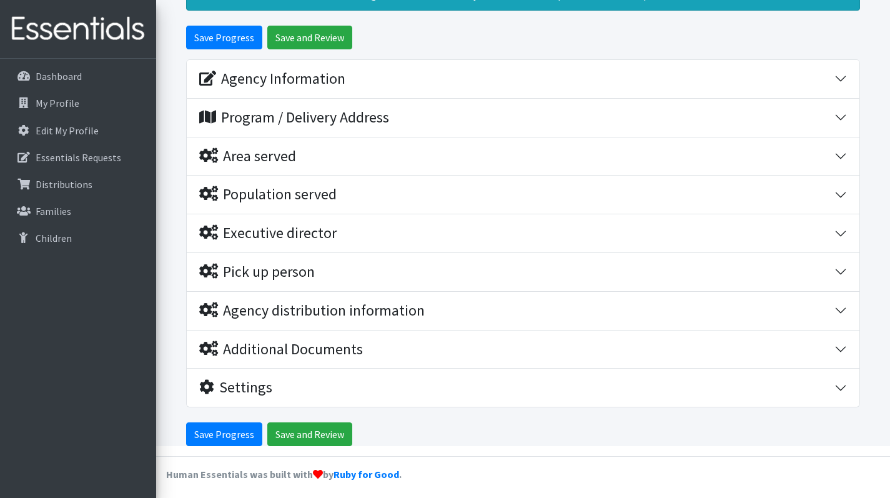
click at [749, 109] on div "Program / Delivery Address" at bounding box center [516, 118] width 635 height 18
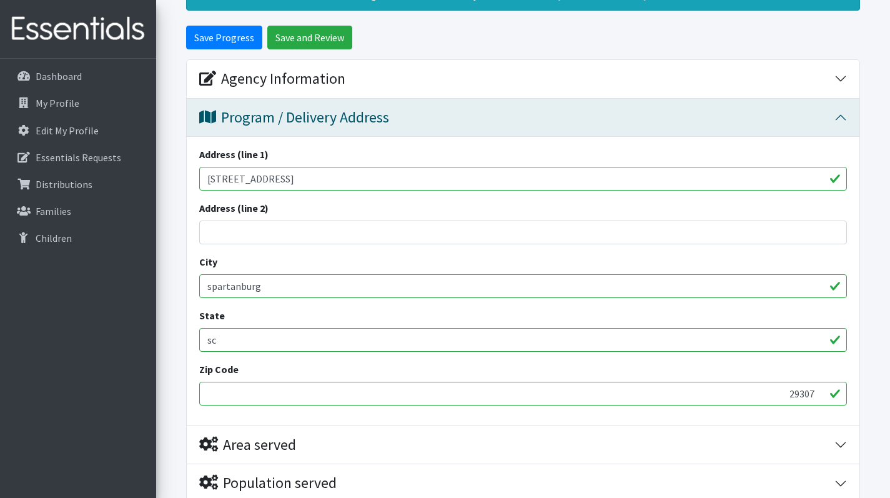
drag, startPoint x: 774, startPoint y: 393, endPoint x: 857, endPoint y: 394, distance: 83.1
click at [856, 395] on div "Address (line 1) [STREET_ADDRESS] Address (line 2) City [GEOGRAPHIC_DATA] State…" at bounding box center [523, 281] width 673 height 289
click at [815, 393] on input "Zip Code" at bounding box center [523, 394] width 648 height 24
click at [821, 391] on input "Zip Code" at bounding box center [523, 394] width 648 height 24
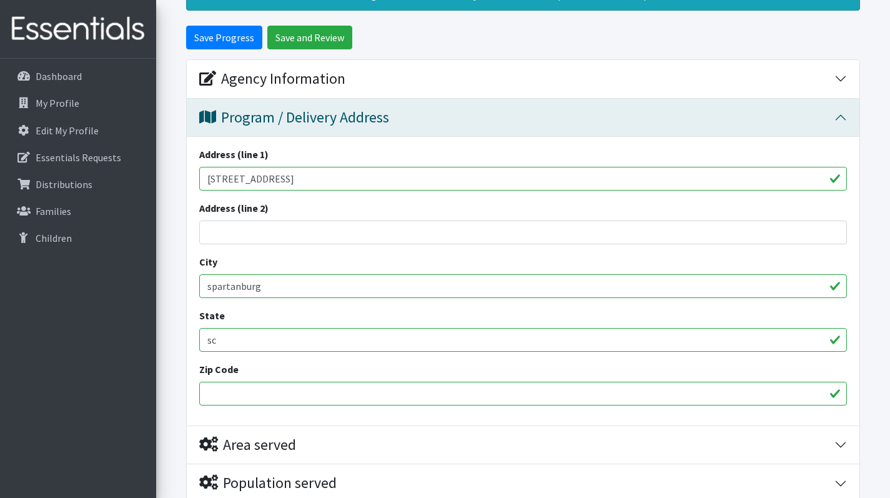
click at [411, 392] on input "Zip Code" at bounding box center [523, 394] width 648 height 24
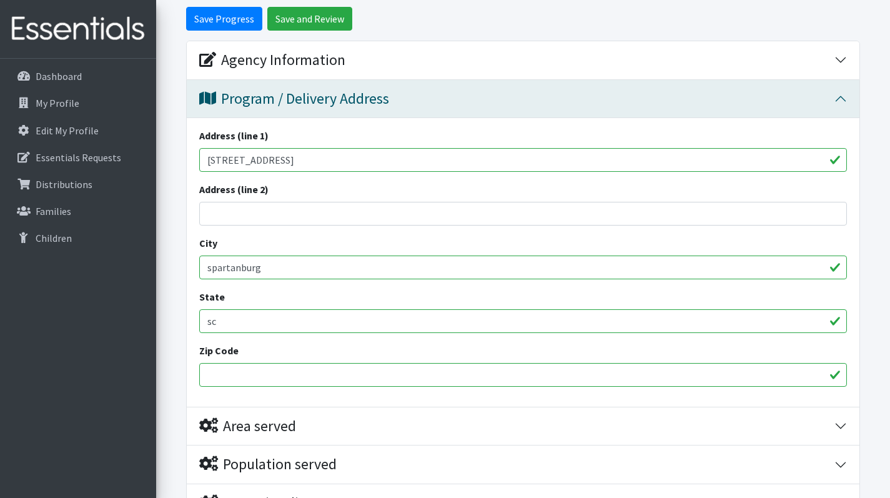
click at [440, 415] on button "Area served" at bounding box center [523, 426] width 673 height 38
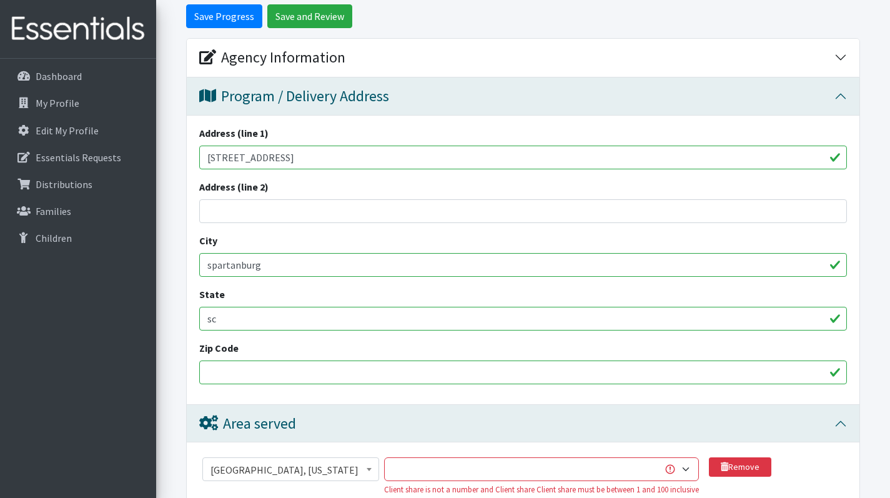
scroll to position [305, 0]
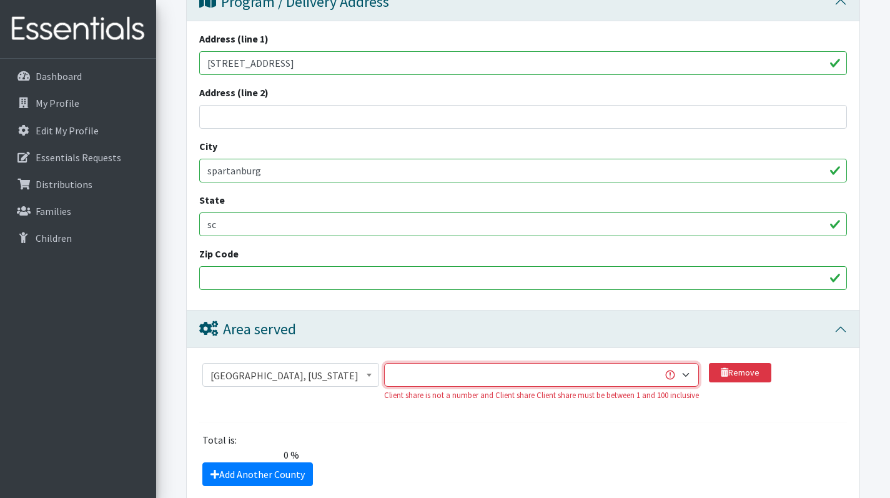
select select "7"
select select "100"
click at [429, 464] on div "Add Another County" at bounding box center [523, 474] width 657 height 24
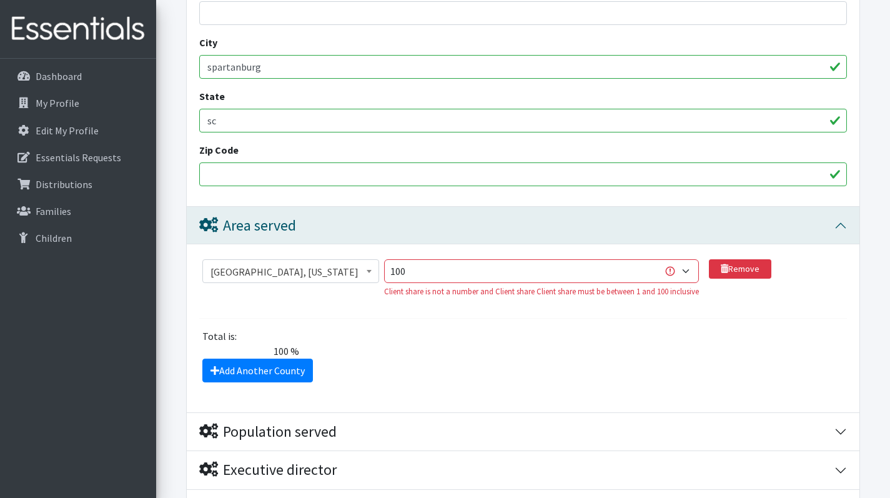
scroll to position [536, 0]
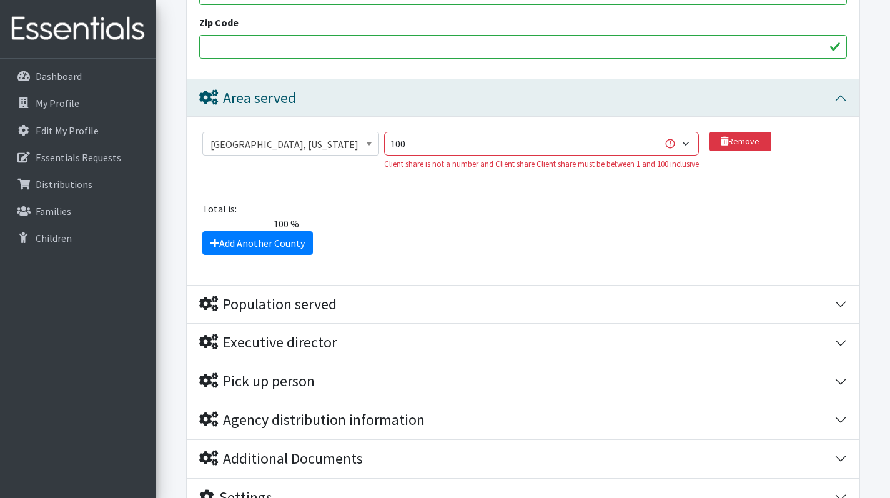
click at [346, 298] on div "Population served" at bounding box center [516, 305] width 635 height 18
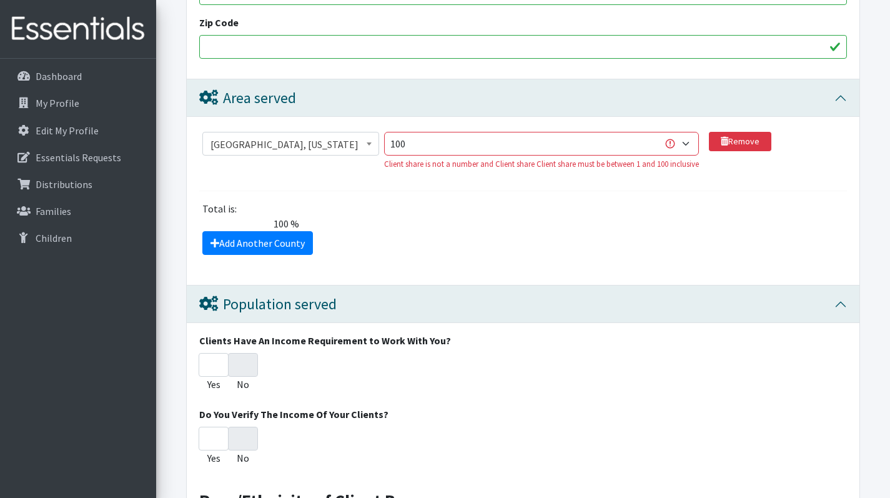
scroll to position [511, 0]
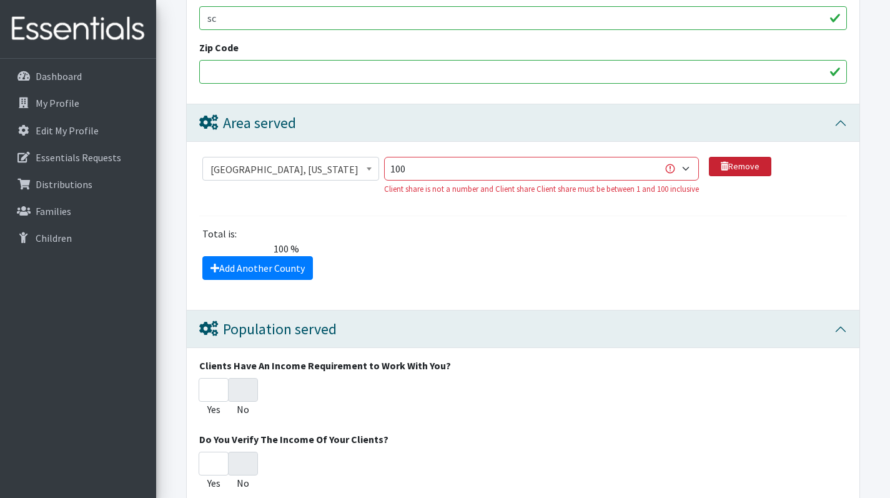
click at [740, 167] on link "Remove" at bounding box center [740, 166] width 62 height 19
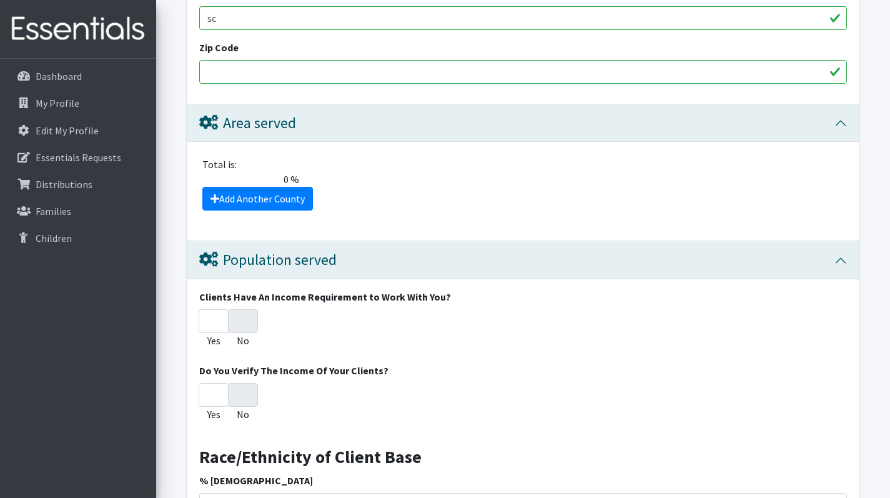
scroll to position [532, 0]
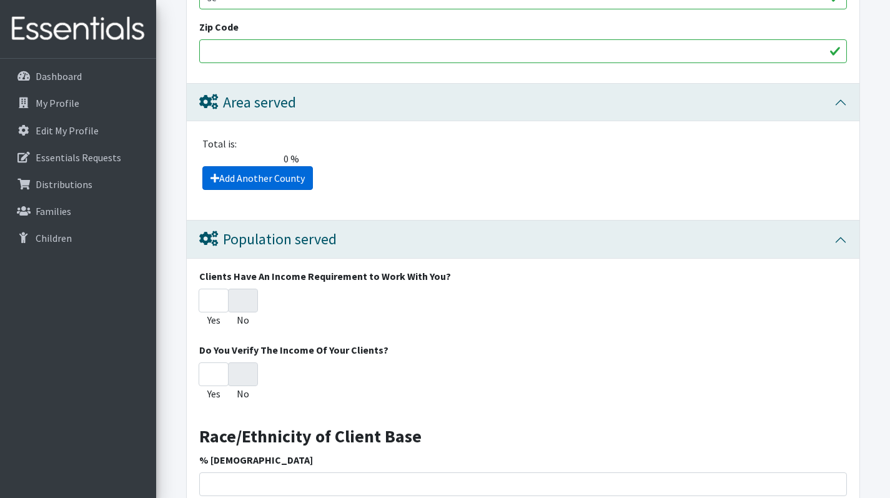
click at [246, 180] on link "Add Another County" at bounding box center [257, 178] width 111 height 24
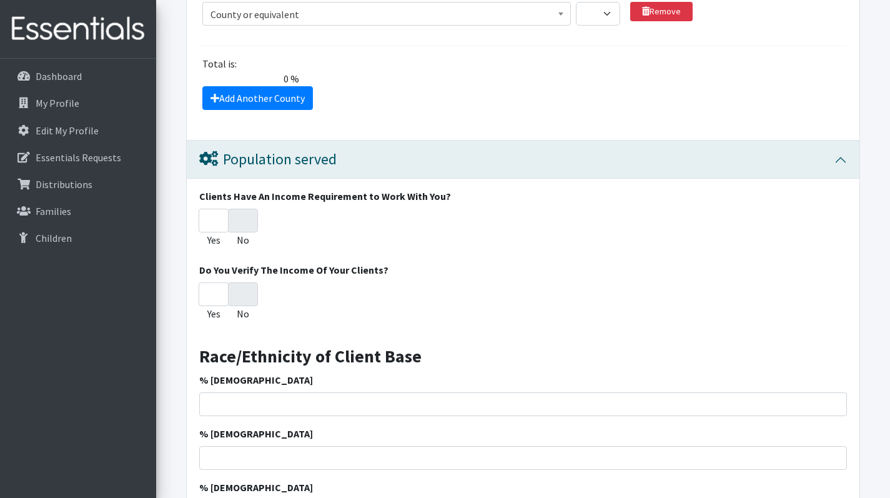
scroll to position [454, 0]
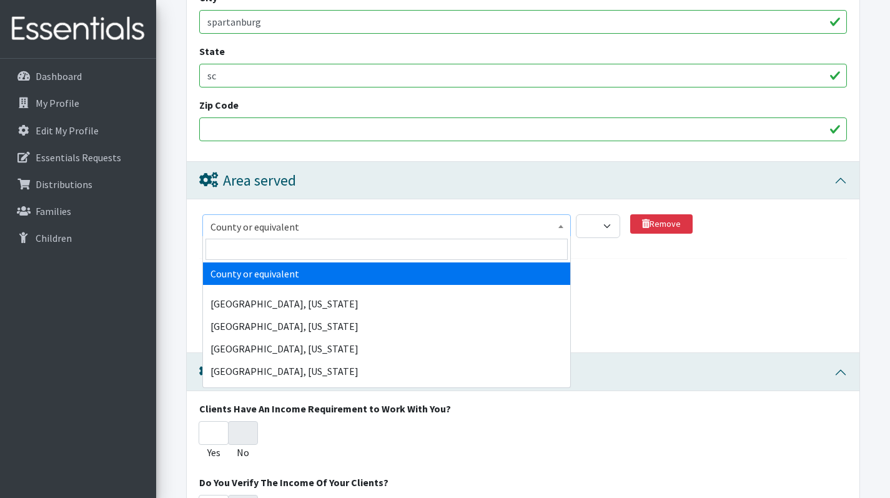
click at [561, 227] on span at bounding box center [561, 224] width 12 height 19
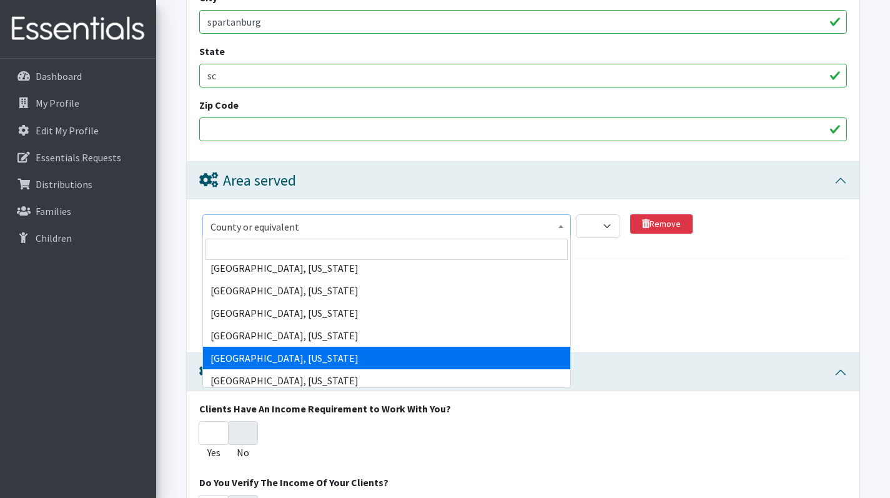
scroll to position [61930, 0]
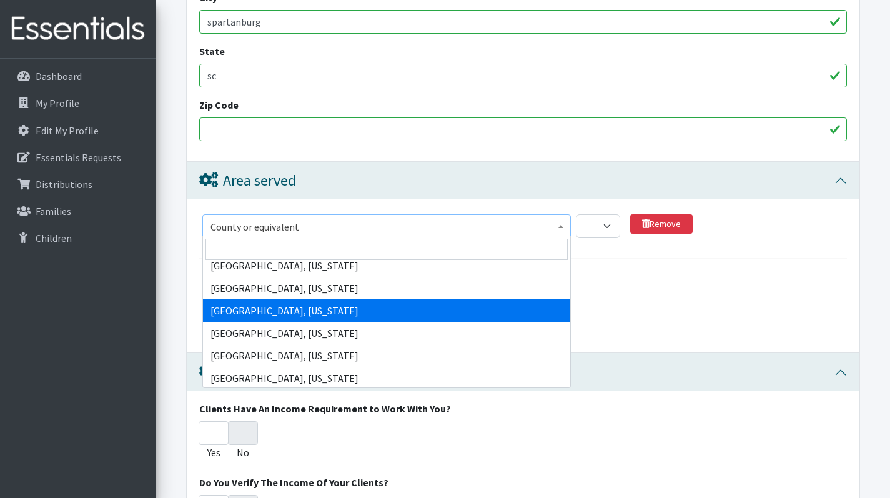
select select "2720"
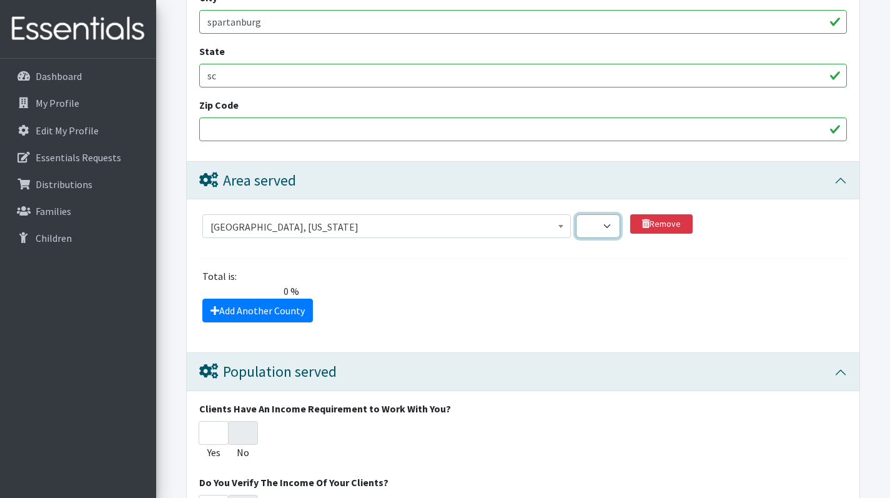
select select "100"
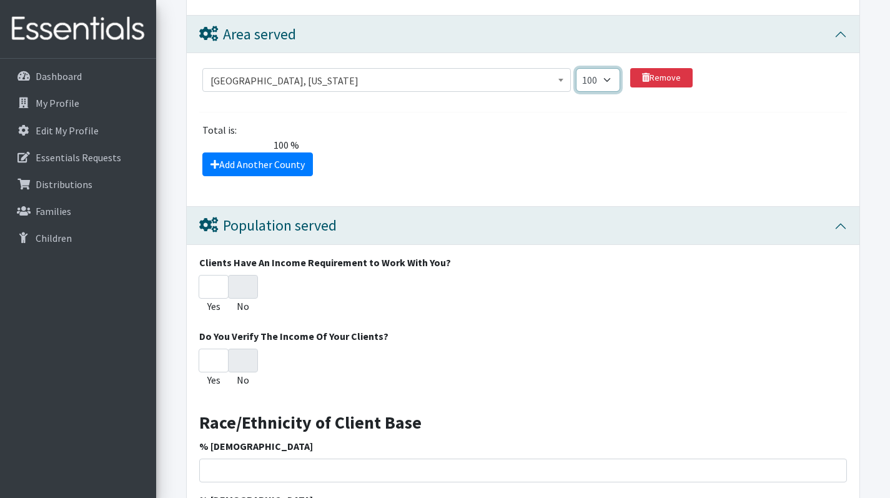
scroll to position [631, 0]
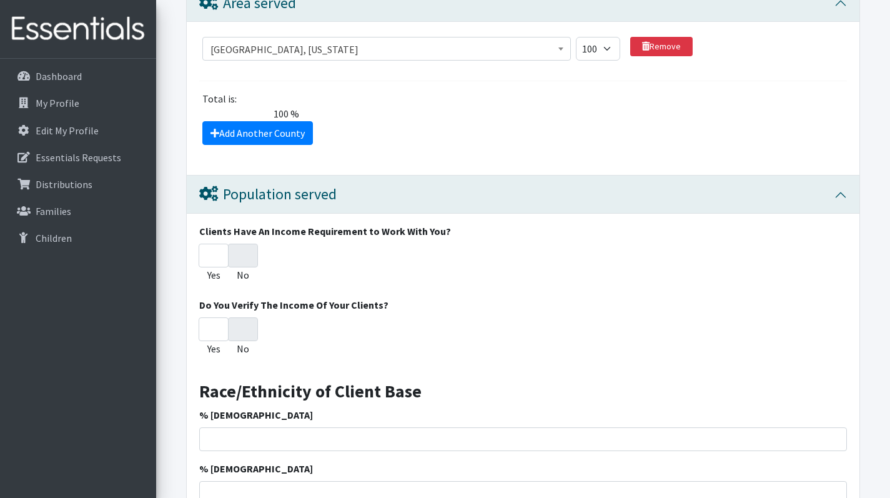
click at [247, 259] on input "No" at bounding box center [243, 256] width 30 height 24
radio input "true"
click at [241, 249] on input "No" at bounding box center [243, 256] width 30 height 24
click at [242, 250] on input "No" at bounding box center [243, 256] width 30 height 24
click at [204, 254] on input "Yes" at bounding box center [214, 256] width 30 height 24
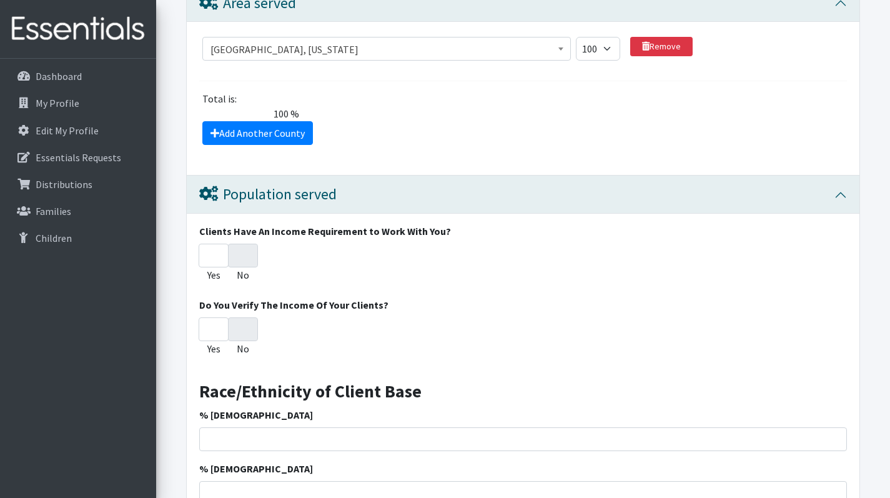
radio input "true"
click at [244, 252] on input "No" at bounding box center [243, 256] width 30 height 24
radio input "true"
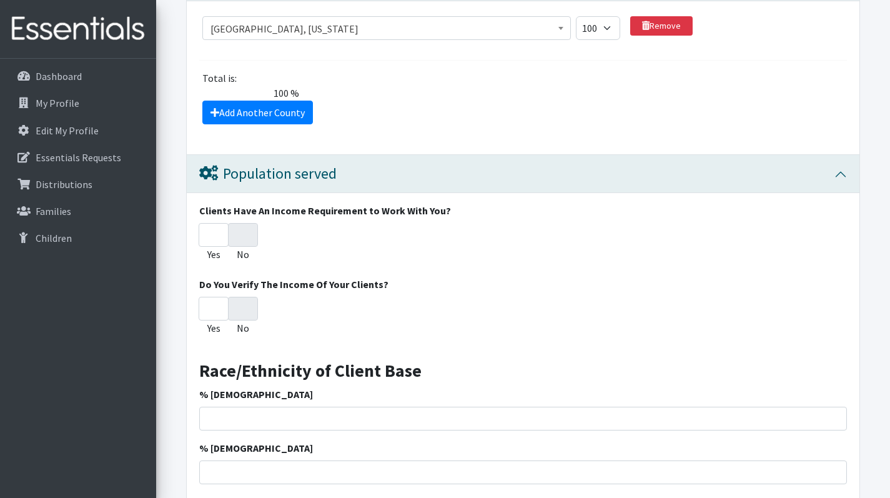
click at [254, 304] on input "No" at bounding box center [243, 309] width 30 height 24
radio input "true"
click at [254, 304] on input "No" at bounding box center [243, 309] width 30 height 24
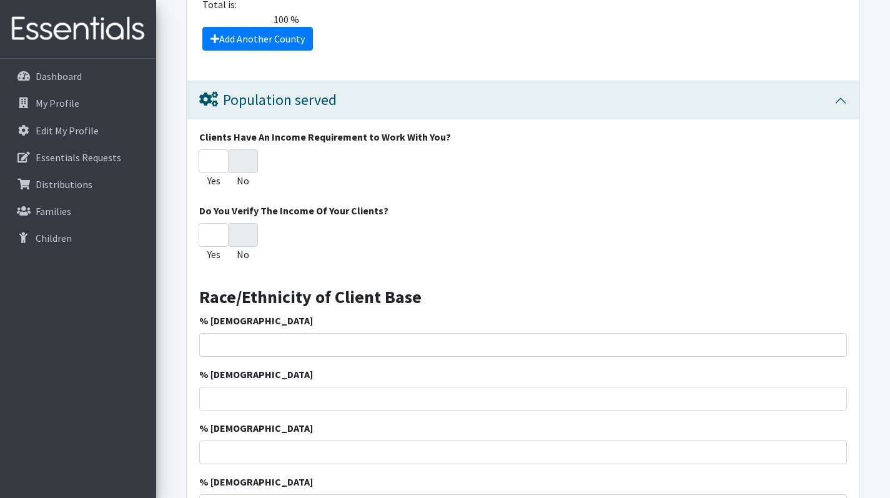
scroll to position [785, 0]
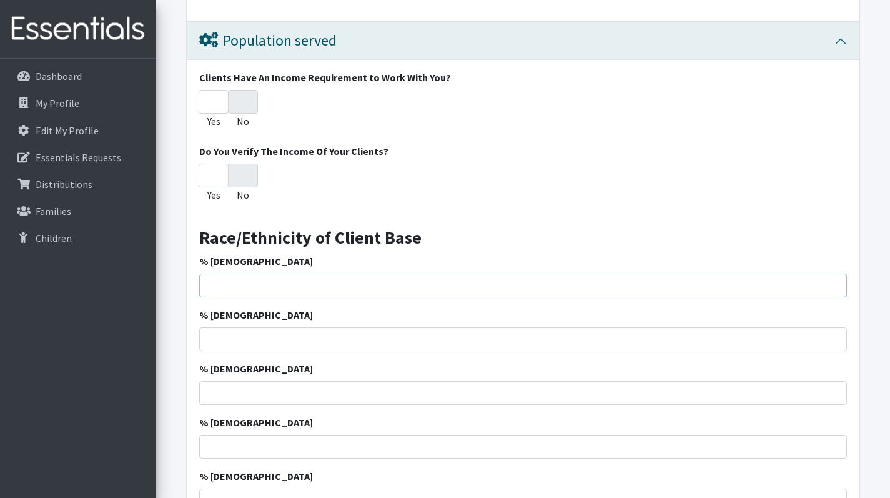
click at [344, 283] on input "% African American" at bounding box center [523, 286] width 648 height 24
click at [625, 286] on input "% African American" at bounding box center [523, 286] width 648 height 24
drag, startPoint x: 265, startPoint y: 277, endPoint x: 299, endPoint y: 279, distance: 34.4
click at [265, 277] on input "% African American" at bounding box center [523, 286] width 648 height 24
click at [322, 286] on input "% African American" at bounding box center [523, 286] width 648 height 24
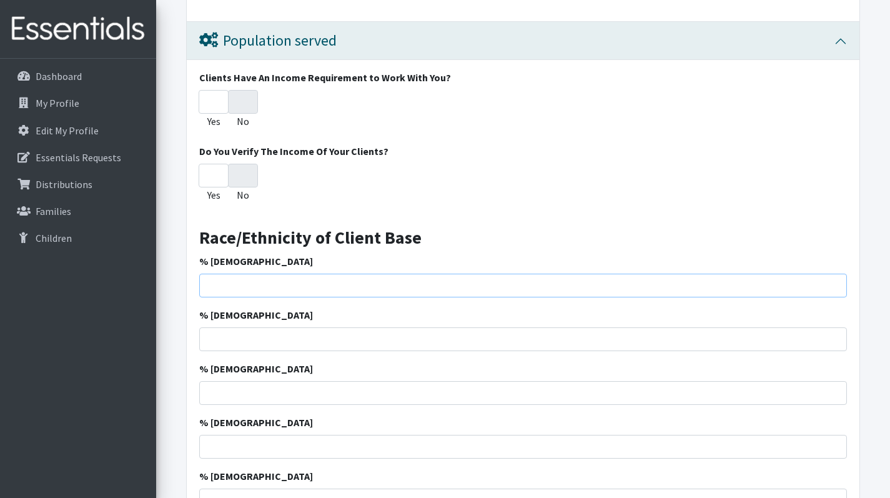
click at [257, 274] on input "% African American" at bounding box center [523, 286] width 648 height 24
click at [256, 282] on input "% African American" at bounding box center [523, 286] width 648 height 24
type input "33"
click at [263, 336] on input "% Caucasian" at bounding box center [523, 339] width 648 height 24
type input "49.89"
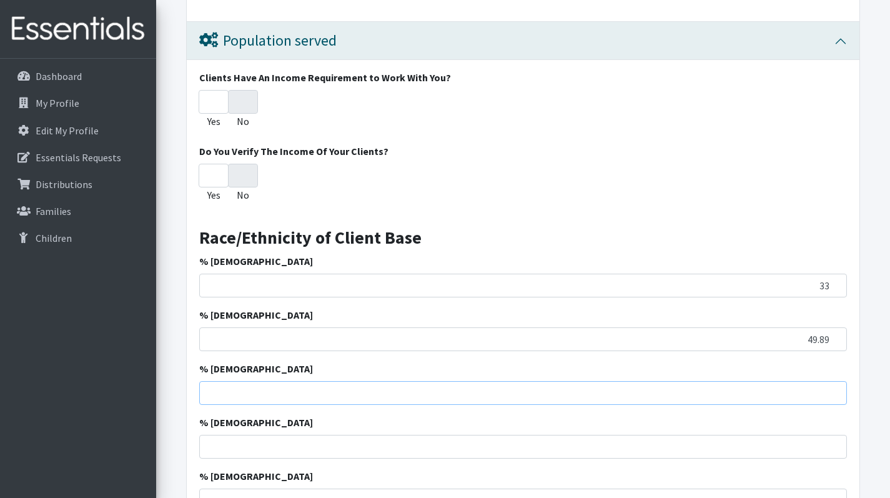
click at [255, 392] on input "% Hispanic" at bounding box center [523, 393] width 648 height 24
click at [257, 388] on input "% Hispanic" at bounding box center [523, 393] width 648 height 24
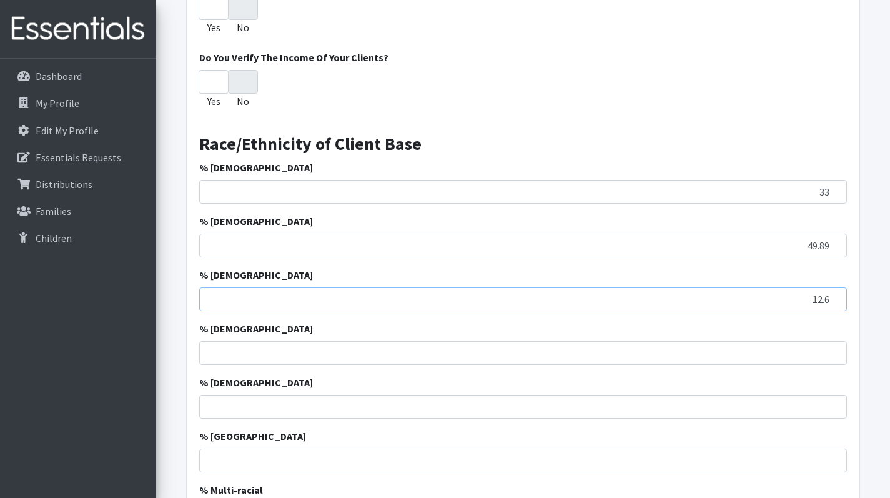
scroll to position [969, 0]
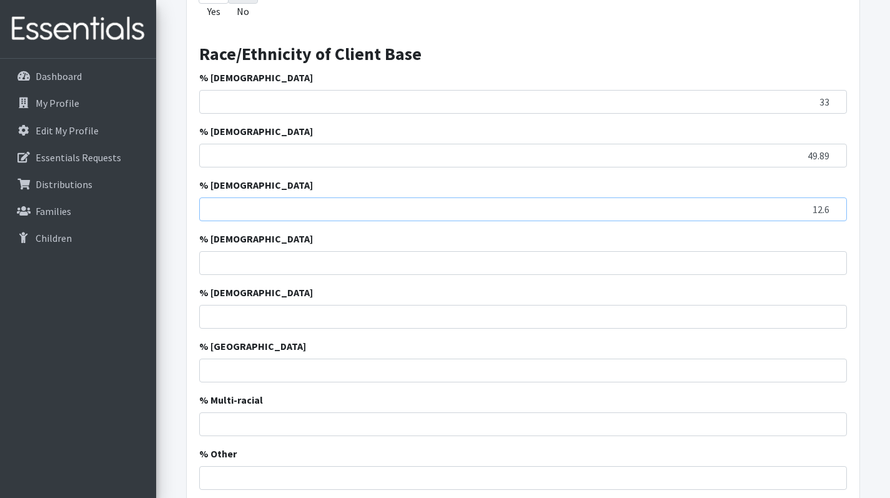
type input "12.6"
click at [389, 261] on input "% Asian" at bounding box center [523, 263] width 648 height 24
click at [424, 315] on input "% American Indian" at bounding box center [523, 317] width 648 height 24
click at [432, 316] on input "% American Indian" at bounding box center [523, 317] width 648 height 24
drag, startPoint x: 811, startPoint y: 261, endPoint x: 860, endPoint y: 250, distance: 50.0
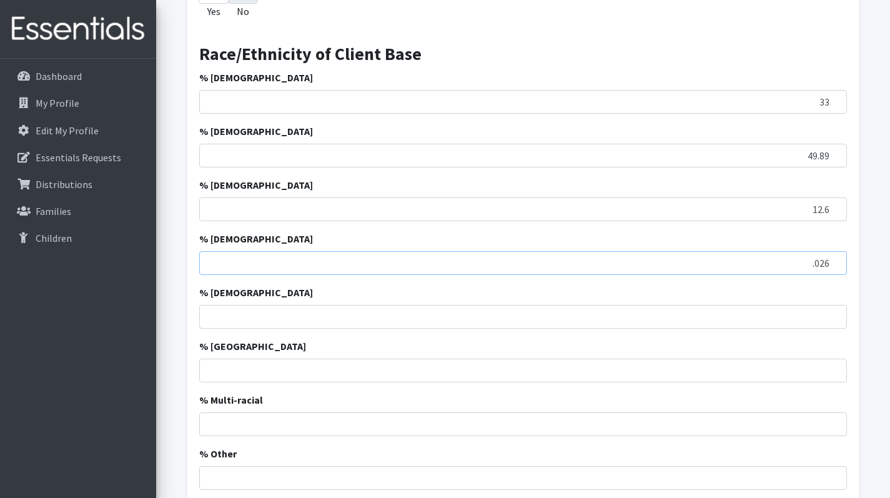
click at [860, 250] on div "Population served Clients Have An Income Requirement to Work With You? Yes No D…" at bounding box center [523, 326] width 674 height 977
click at [830, 260] on input "0" at bounding box center [523, 263] width 648 height 24
type input "0"
type input "2"
click at [787, 319] on input "% American Indian" at bounding box center [523, 317] width 648 height 24
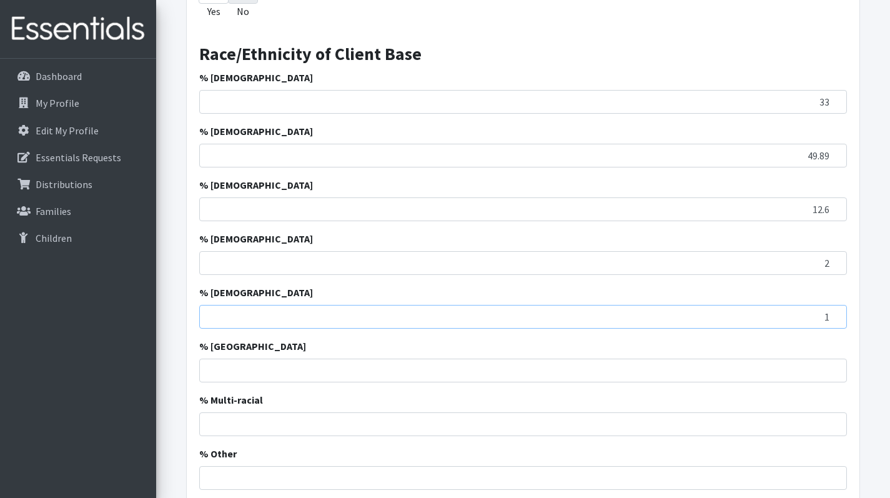
type input "1"
click at [429, 366] on input "% Pacific Island" at bounding box center [523, 371] width 648 height 24
type input "1"
click at [436, 420] on input "% Multi-racial" at bounding box center [523, 424] width 648 height 24
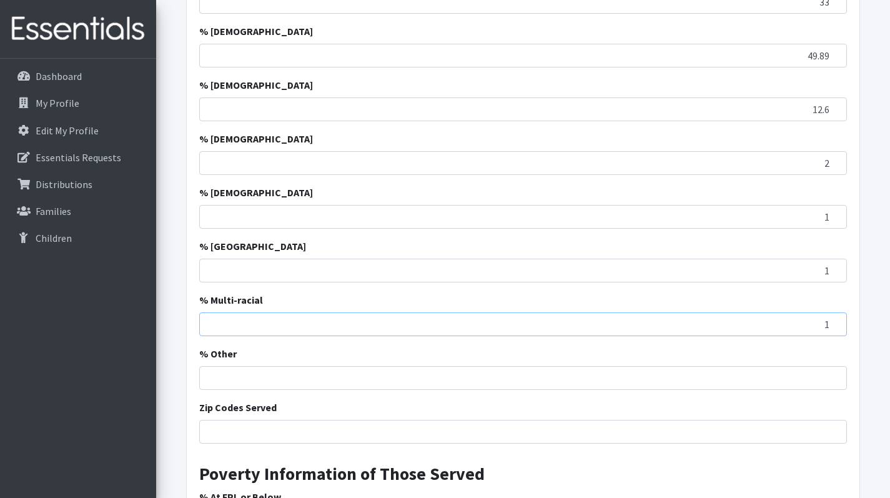
scroll to position [1097, 0]
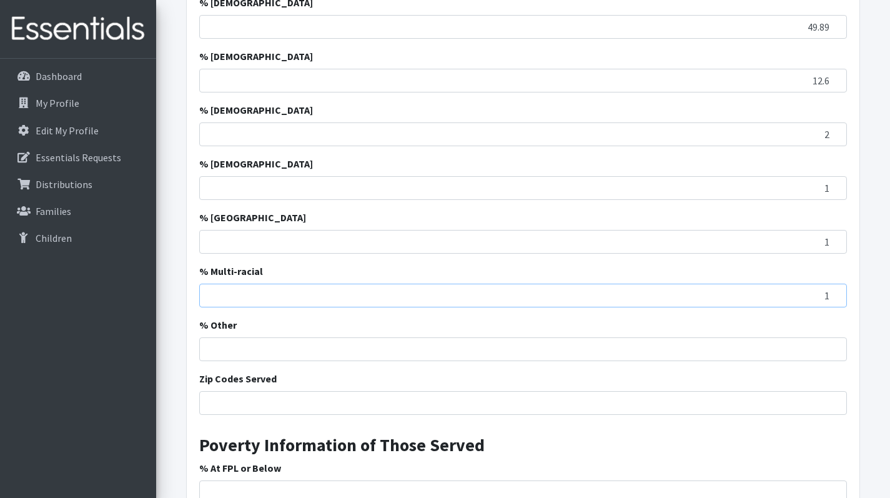
type input "1"
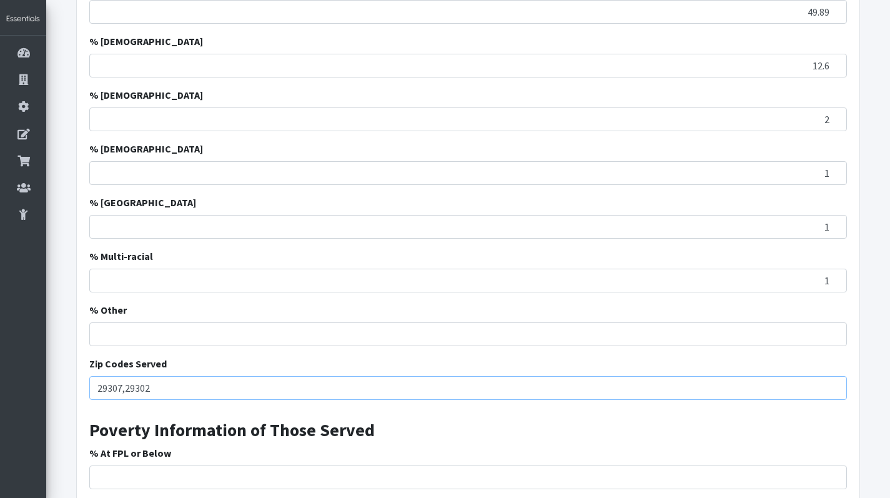
scroll to position [1377, 0]
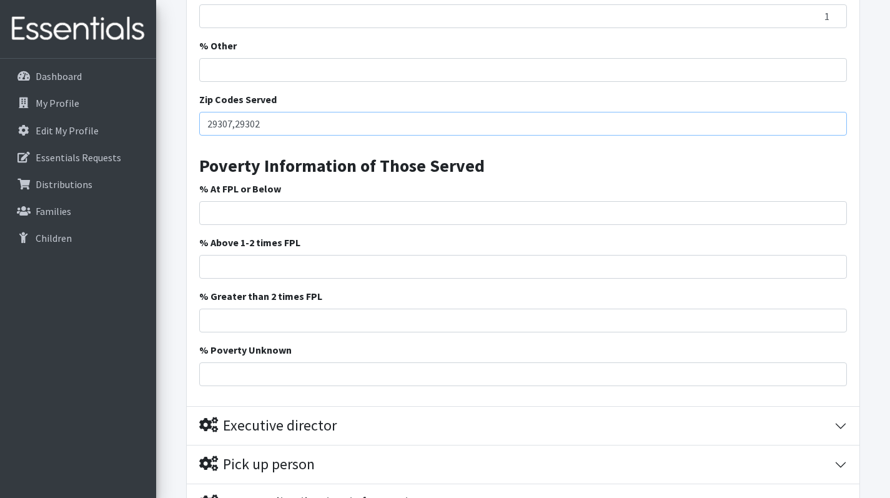
type input "29307,29302"
click at [312, 216] on input "% At FPL or Below" at bounding box center [523, 213] width 648 height 24
click at [317, 210] on input "% At FPL or Below" at bounding box center [523, 213] width 648 height 24
click at [265, 210] on input "% At FPL or Below" at bounding box center [523, 213] width 648 height 24
click at [266, 210] on input "% At FPL or Below" at bounding box center [523, 213] width 648 height 24
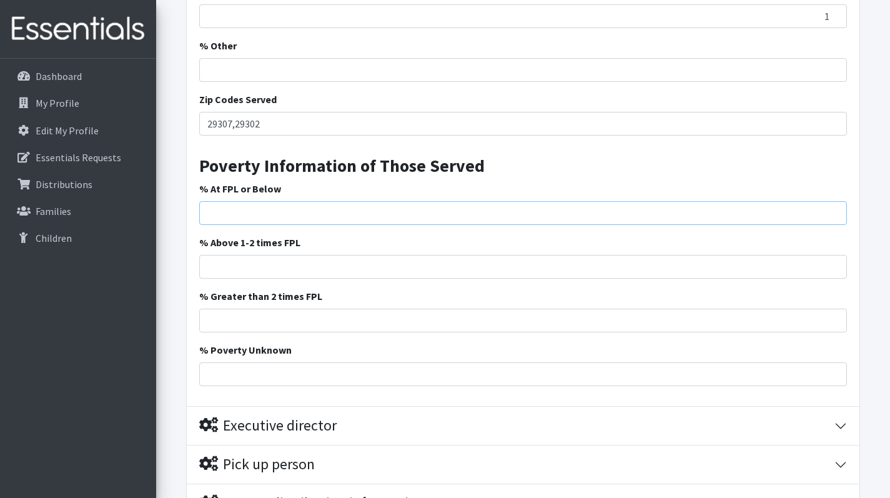
click at [294, 211] on input "% At FPL or Below" at bounding box center [523, 213] width 648 height 24
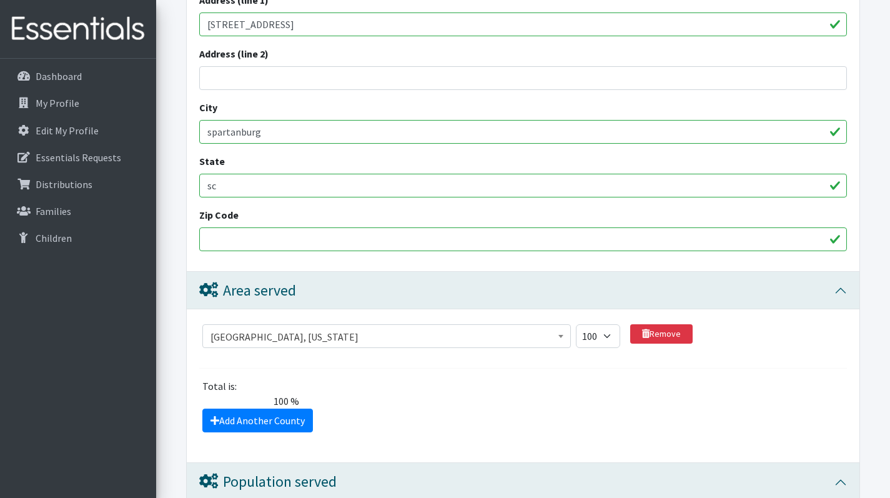
scroll to position [0, 0]
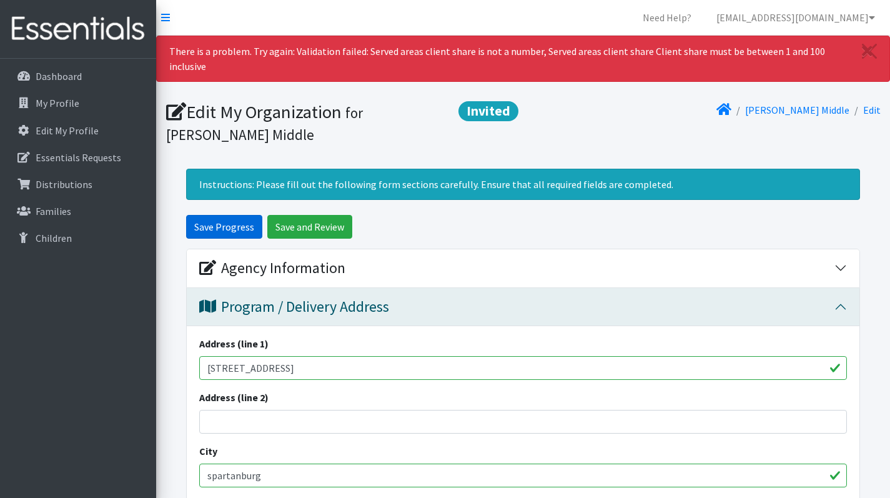
type input "72"
click at [216, 221] on input "Save Progress" at bounding box center [224, 227] width 76 height 24
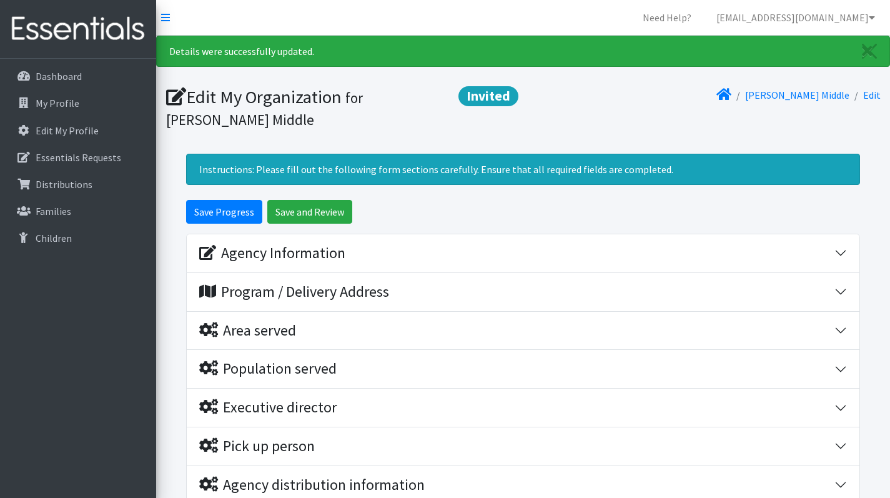
scroll to position [174, 0]
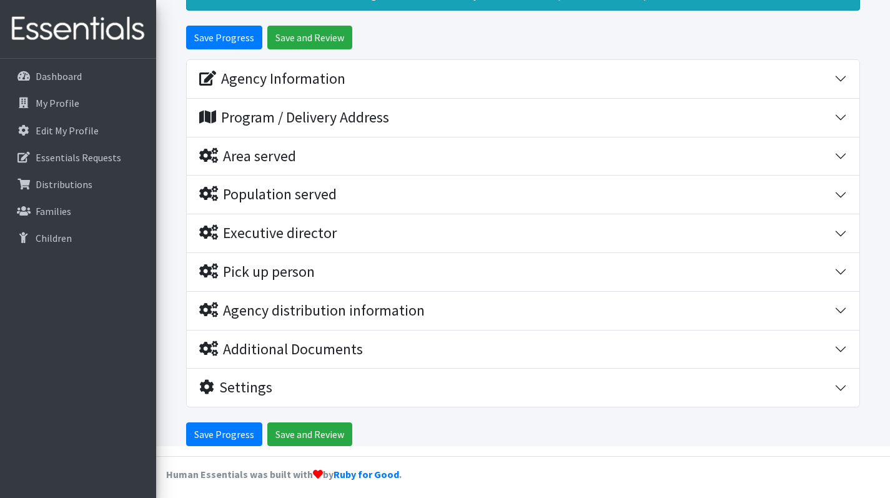
click at [498, 194] on div "Population served" at bounding box center [516, 195] width 635 height 18
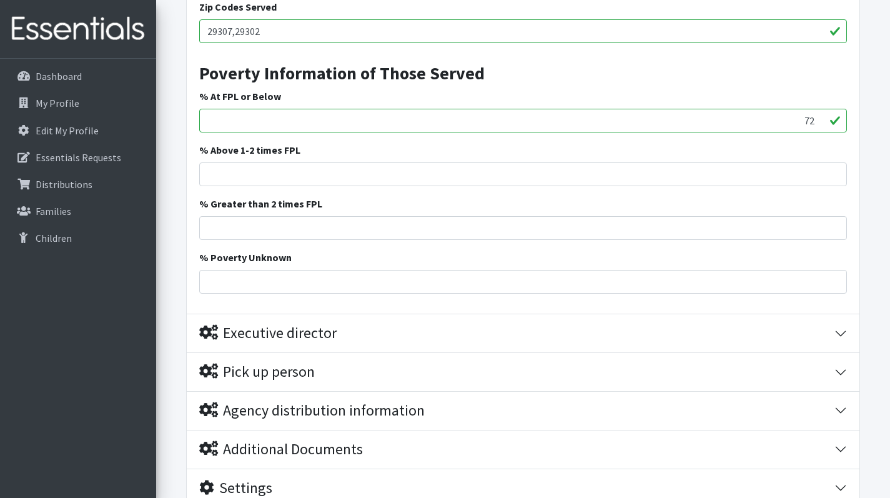
scroll to position [1064, 0]
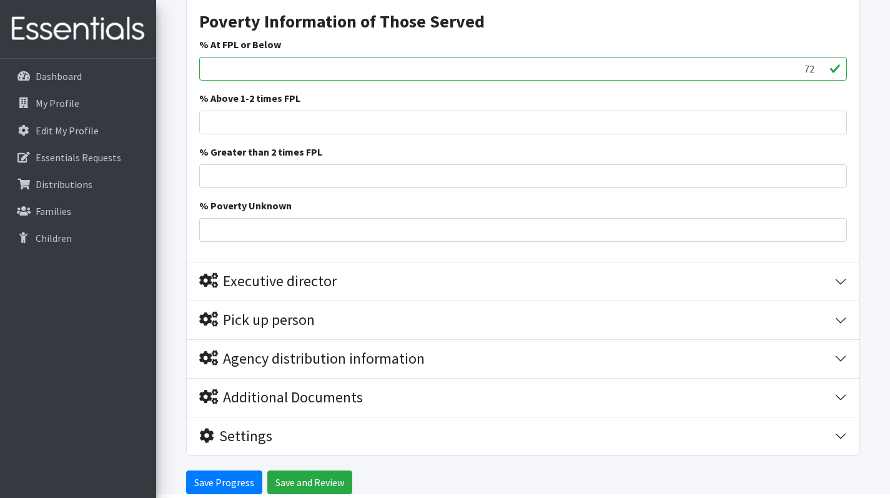
click at [842, 277] on button "Executive director" at bounding box center [523, 281] width 673 height 38
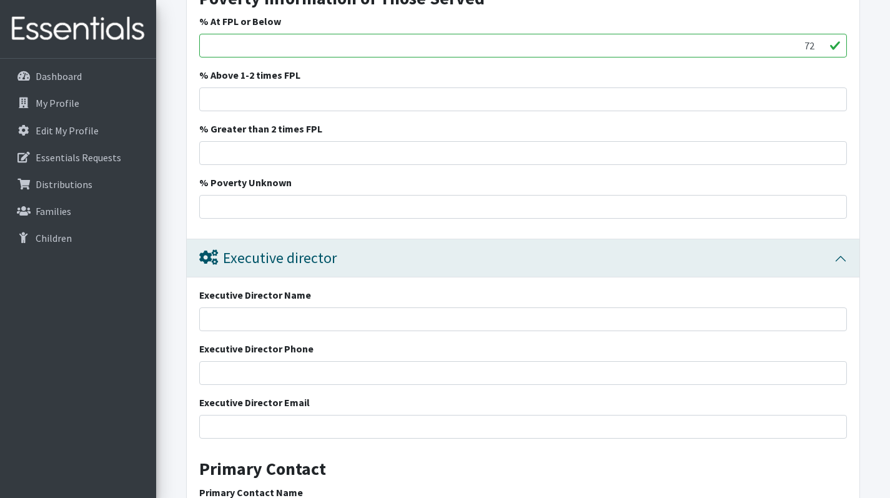
scroll to position [1124, 0]
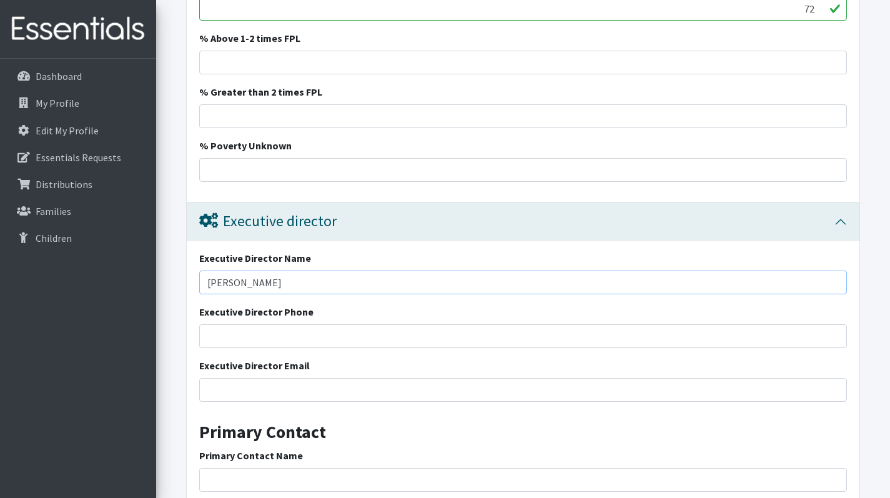
type input "[PERSON_NAME]"
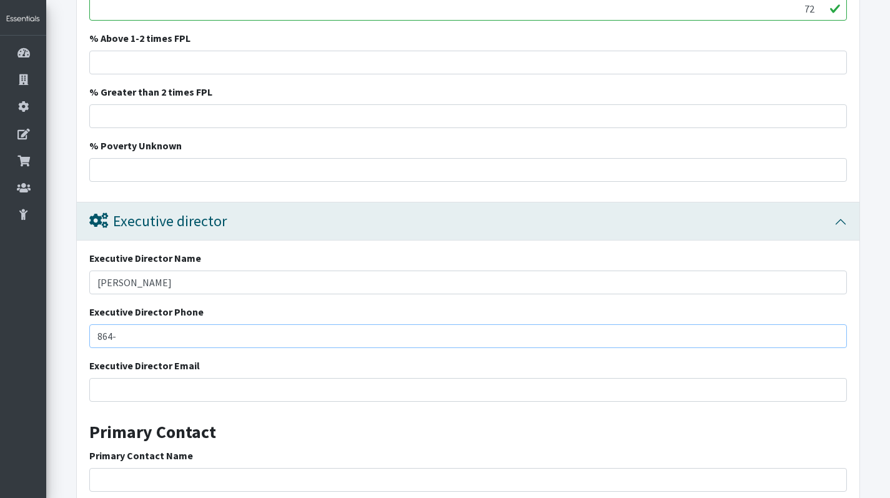
scroll to position [1345, 0]
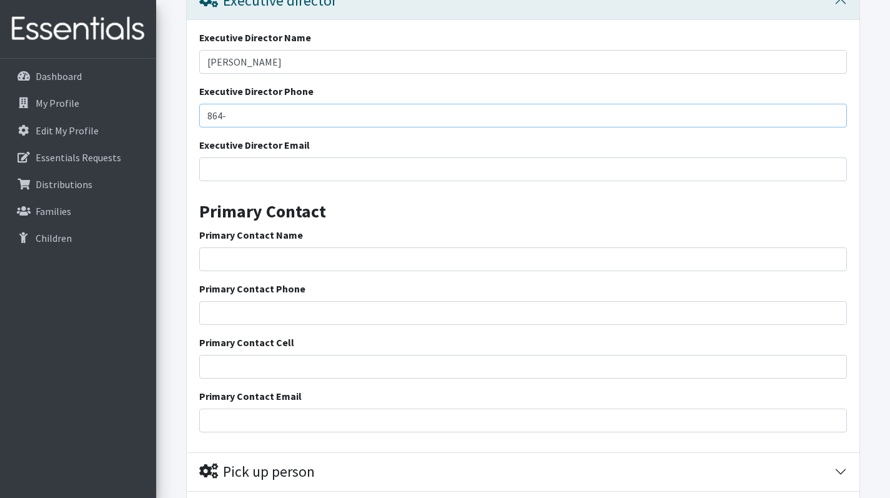
click at [263, 111] on input "864-" at bounding box center [523, 116] width 648 height 24
type input "[PHONE_NUMBER]"
drag, startPoint x: 177, startPoint y: 22, endPoint x: 262, endPoint y: 166, distance: 167.5
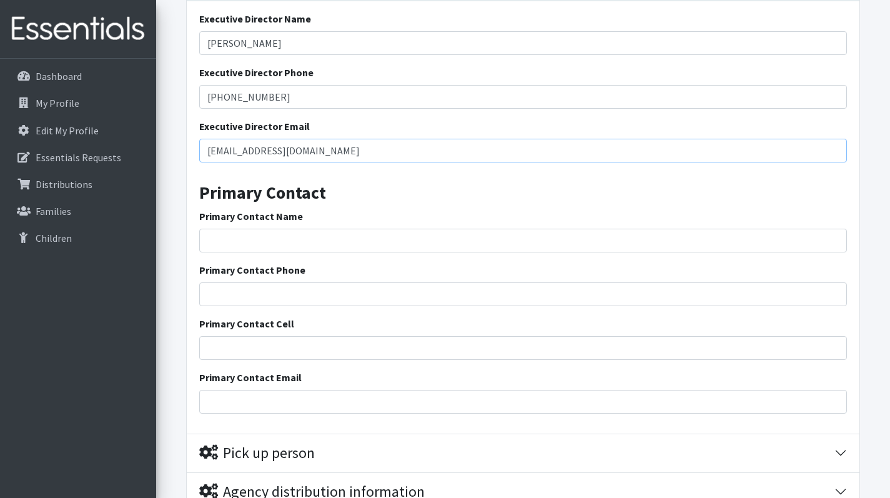
type input "[EMAIL_ADDRESS][DOMAIN_NAME]"
type input "[PERSON_NAME]"
type input "8645867898"
click at [292, 342] on input "Primary Contact Cell" at bounding box center [523, 348] width 648 height 24
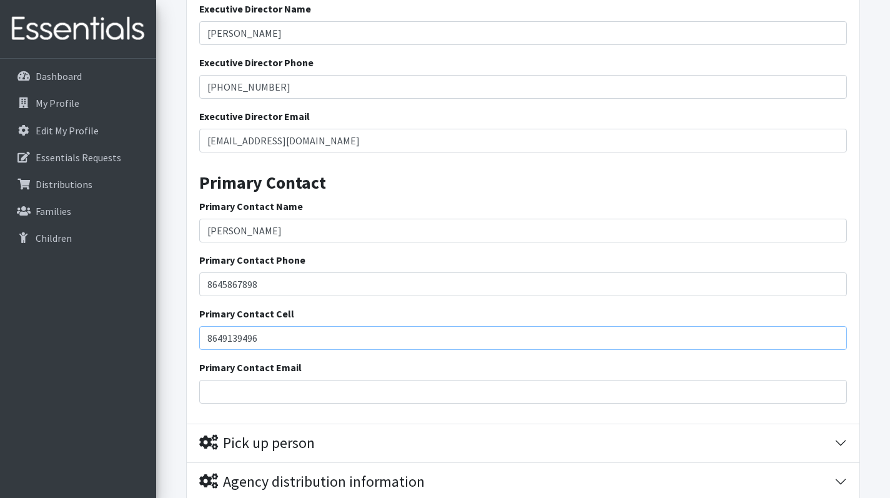
scroll to position [1543, 0]
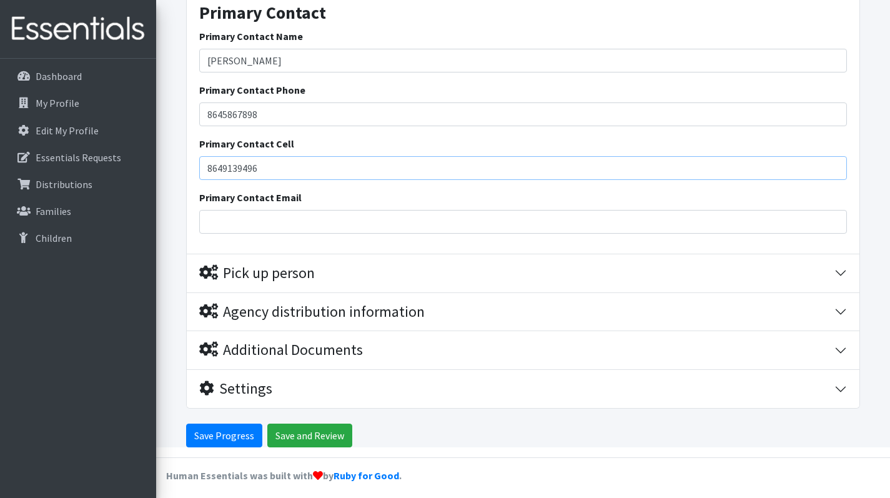
type input "8649139496"
drag, startPoint x: 292, startPoint y: 342, endPoint x: 278, endPoint y: 219, distance: 123.9
type input "[EMAIL_ADDRESS][DOMAIN_NAME]"
click at [838, 266] on button "Pick up person" at bounding box center [523, 273] width 673 height 38
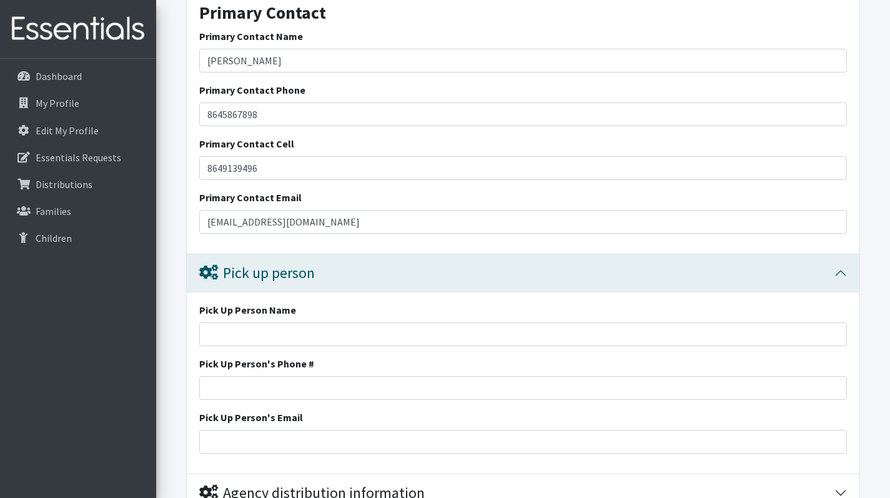
scroll to position [1565, 0]
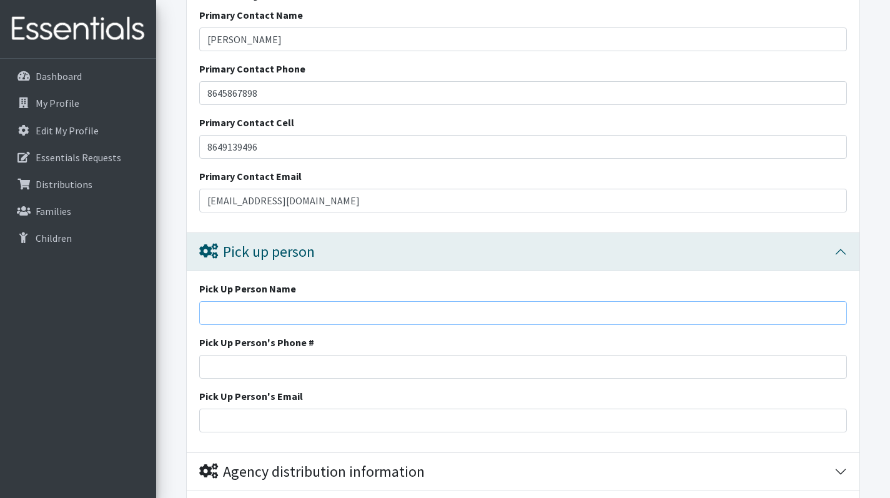
drag, startPoint x: 838, startPoint y: 266, endPoint x: 337, endPoint y: 302, distance: 501.8
type input "[PERSON_NAME]"
type input "8645867898"
drag, startPoint x: 337, startPoint y: 302, endPoint x: 237, endPoint y: 415, distance: 151.0
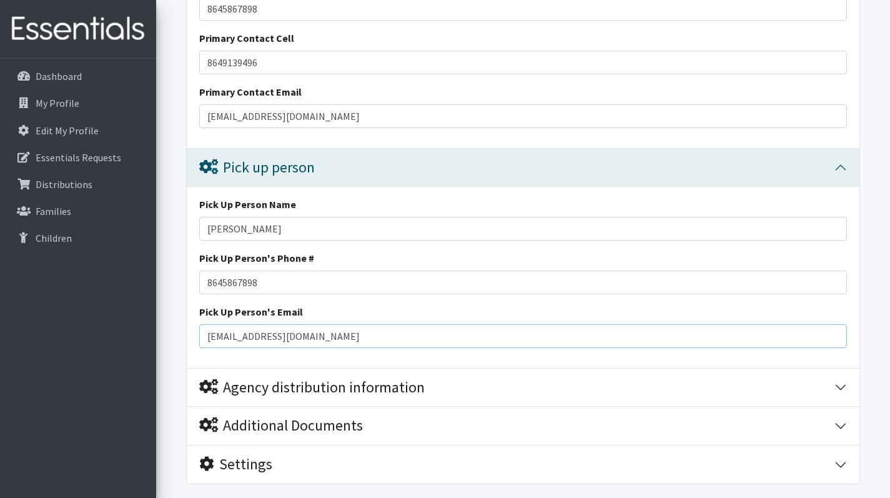
scroll to position [1705, 0]
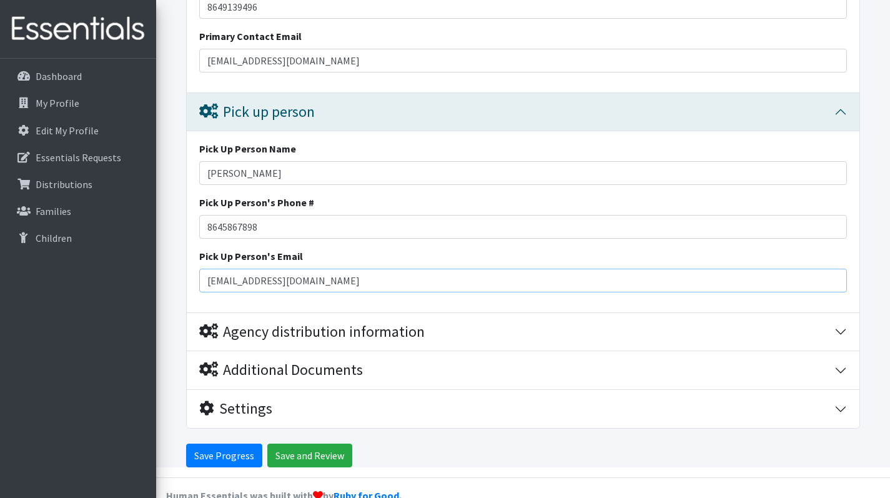
type input "[EMAIL_ADDRESS][DOMAIN_NAME]"
click at [220, 455] on input "Save Progress" at bounding box center [224, 456] width 76 height 24
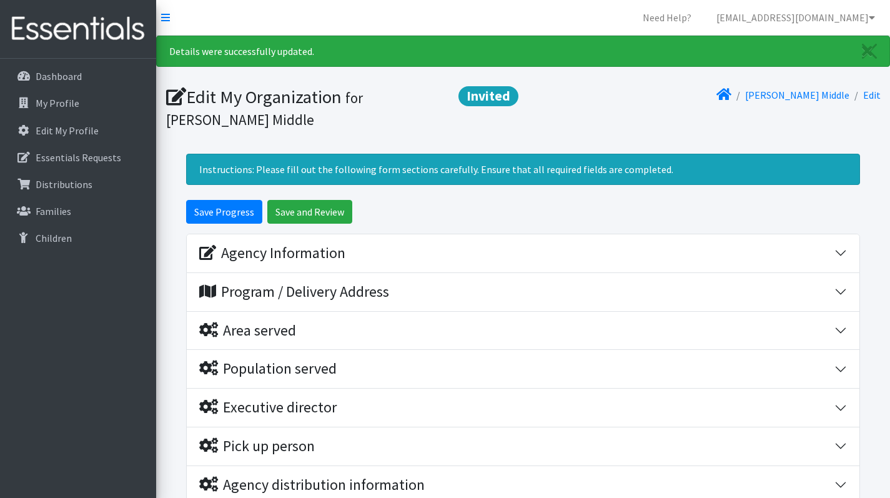
scroll to position [174, 0]
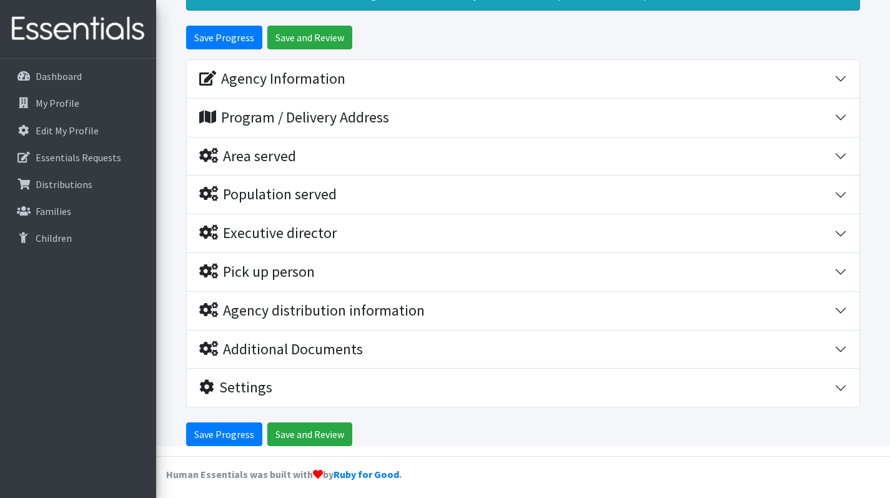
click at [586, 307] on div "Agency distribution information" at bounding box center [516, 311] width 635 height 18
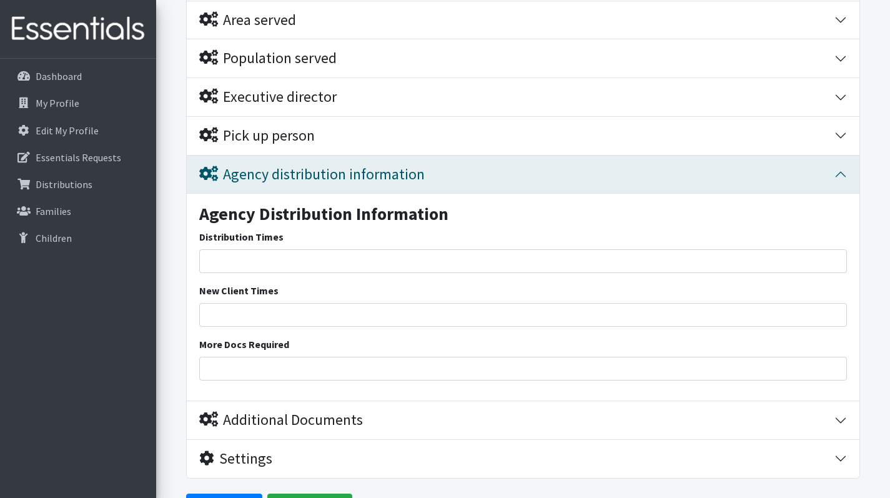
scroll to position [367, 0]
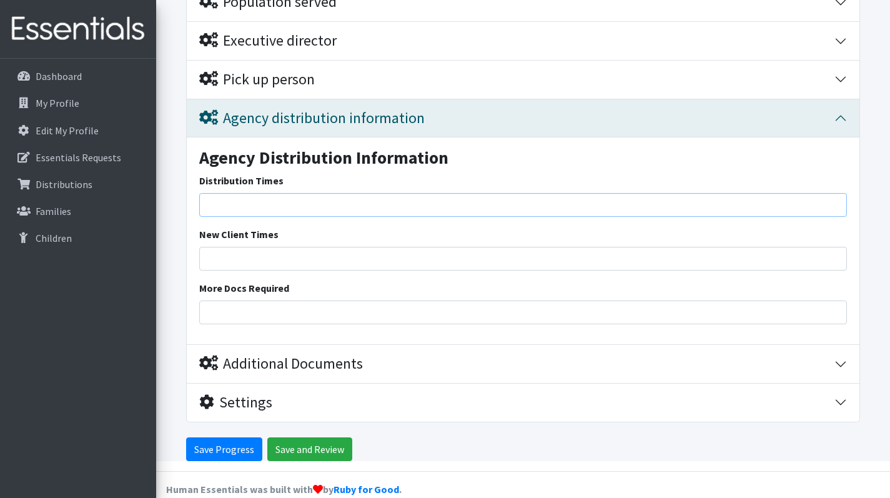
drag, startPoint x: 586, startPoint y: 307, endPoint x: 244, endPoint y: 197, distance: 359.1
click at [244, 197] on input "Distribution Times" at bounding box center [523, 205] width 648 height 24
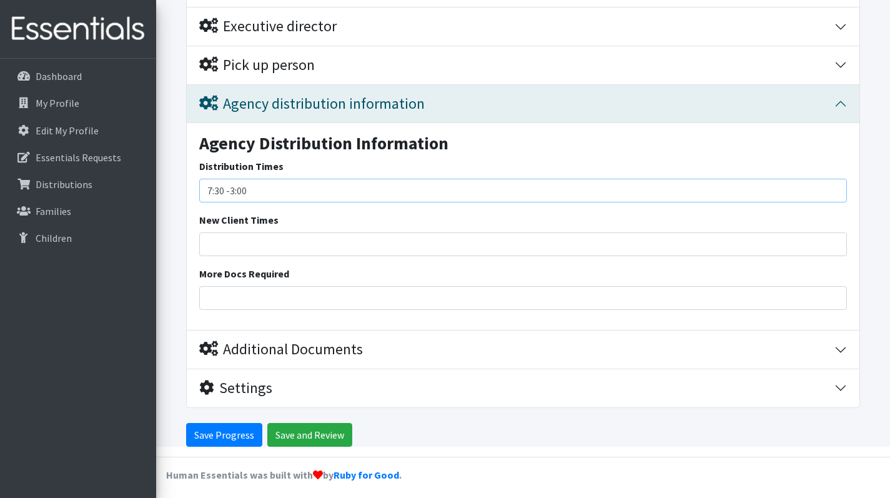
type input "7:30 -3:00"
drag, startPoint x: 244, startPoint y: 197, endPoint x: 344, endPoint y: 342, distance: 176.6
click at [344, 342] on div "Additional Documents" at bounding box center [281, 350] width 164 height 18
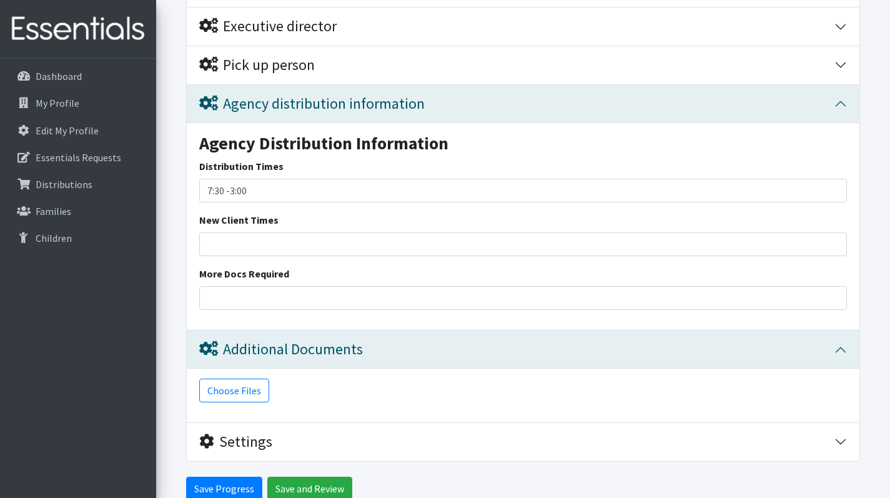
scroll to position [435, 0]
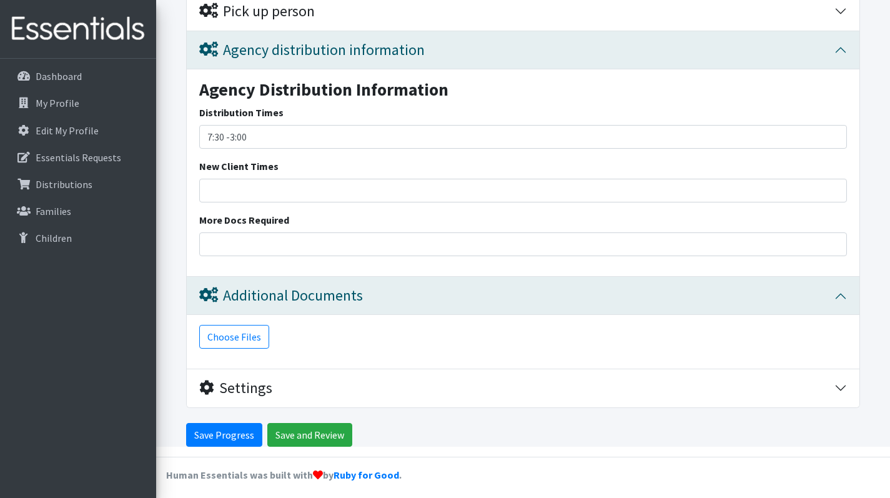
click at [329, 379] on div "Settings" at bounding box center [516, 388] width 635 height 18
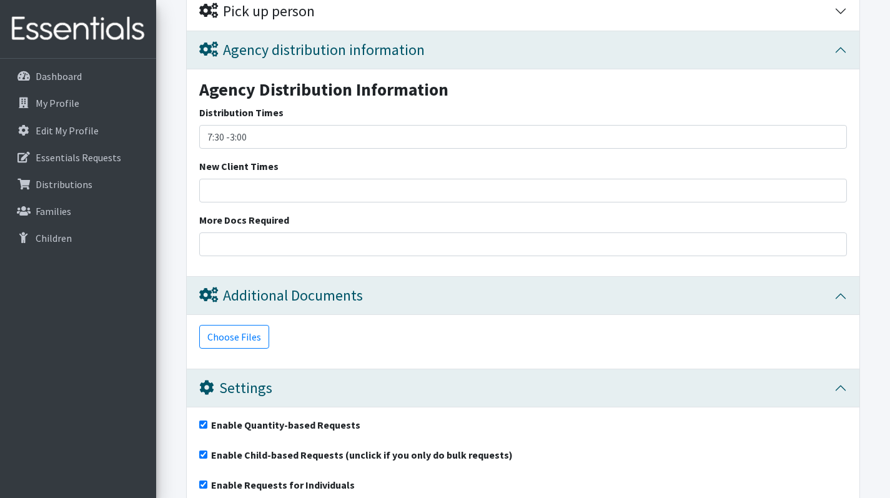
scroll to position [545, 0]
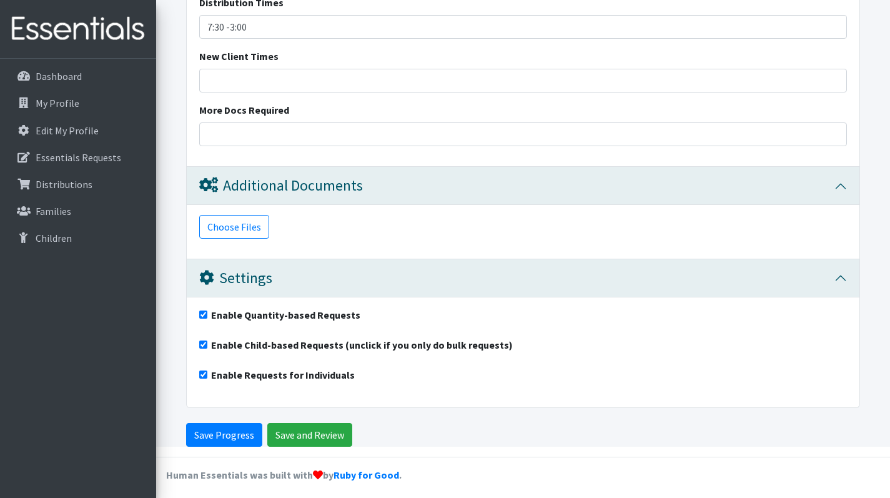
click at [315, 431] on input "Save and Review" at bounding box center [309, 435] width 85 height 24
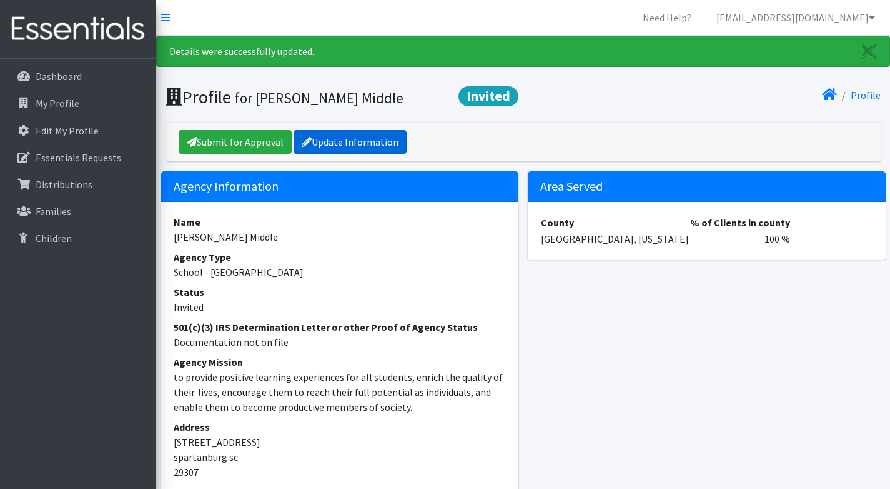
drag, startPoint x: 0, startPoint y: 0, endPoint x: 365, endPoint y: 144, distance: 392.2
click at [365, 144] on link "Update Information" at bounding box center [350, 142] width 113 height 24
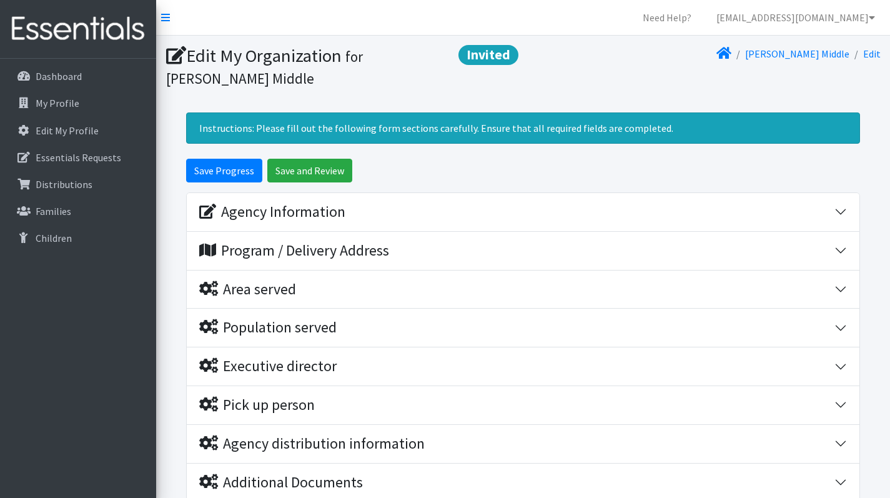
scroll to position [133, 0]
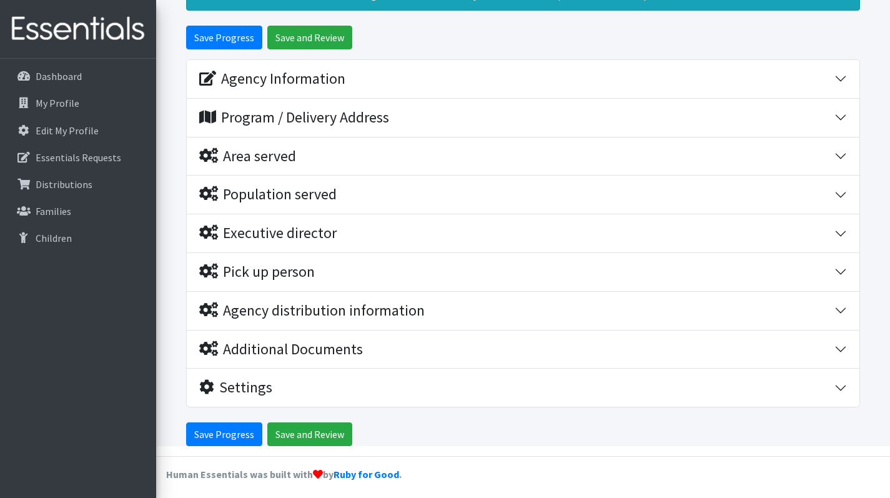
click at [339, 433] on input "Save and Review" at bounding box center [309, 434] width 85 height 24
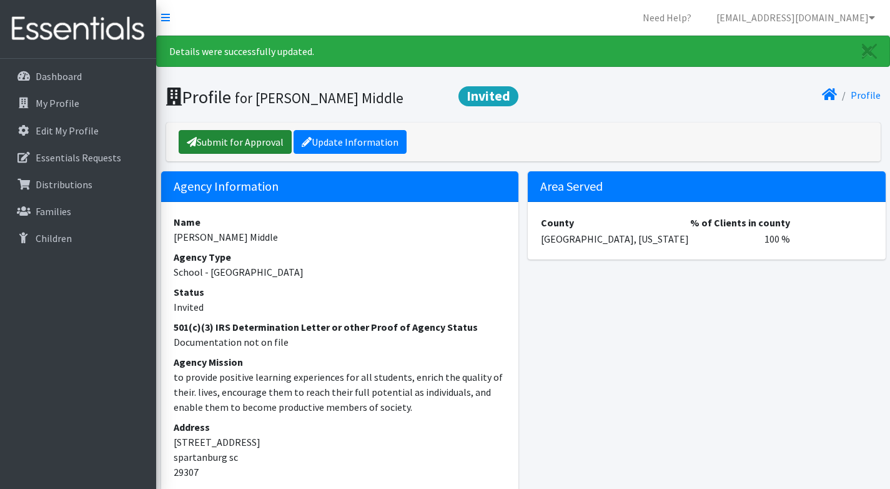
drag, startPoint x: 0, startPoint y: 0, endPoint x: 254, endPoint y: 144, distance: 292.4
click at [254, 144] on link "Submit for Approval" at bounding box center [235, 142] width 113 height 24
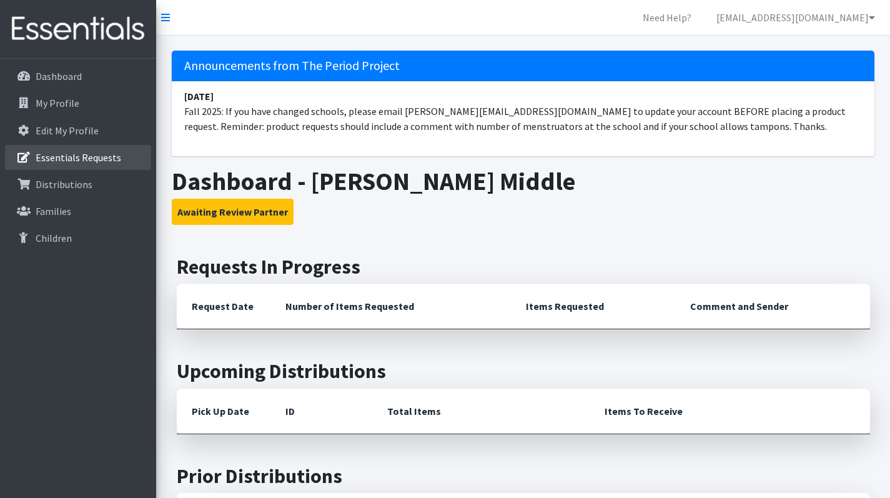
click at [89, 161] on p "Essentials Requests" at bounding box center [79, 157] width 86 height 12
